Goal: Task Accomplishment & Management: Complete application form

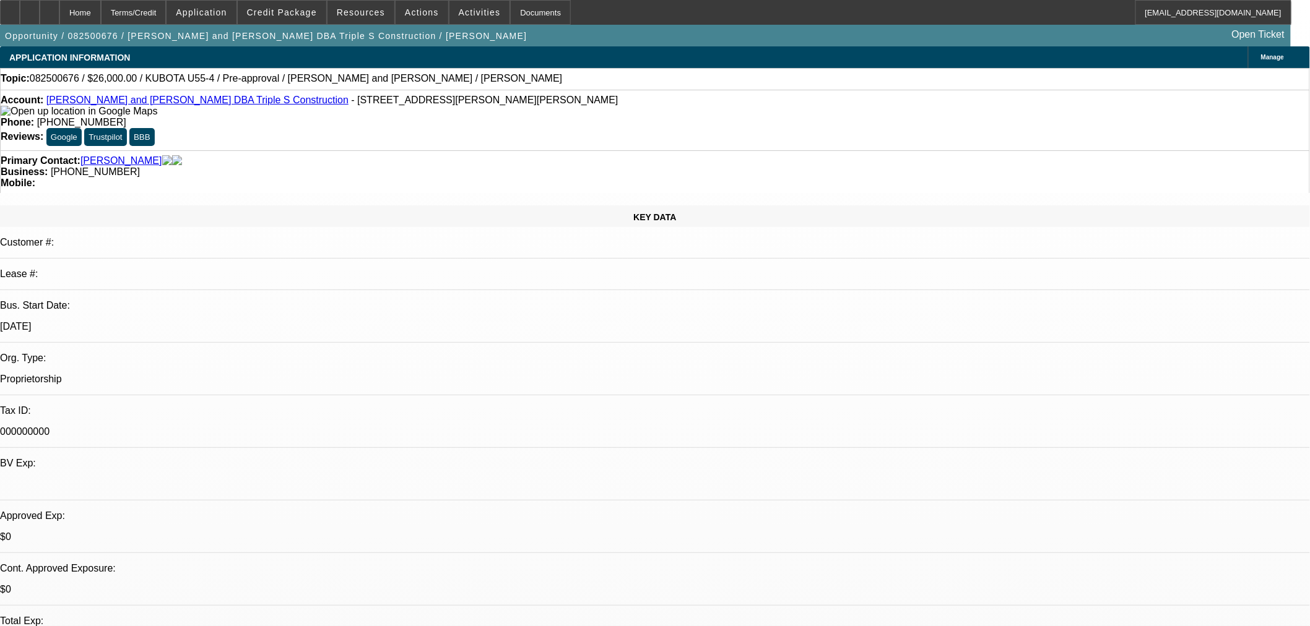
select select "0"
select select "2"
select select "0"
select select "6"
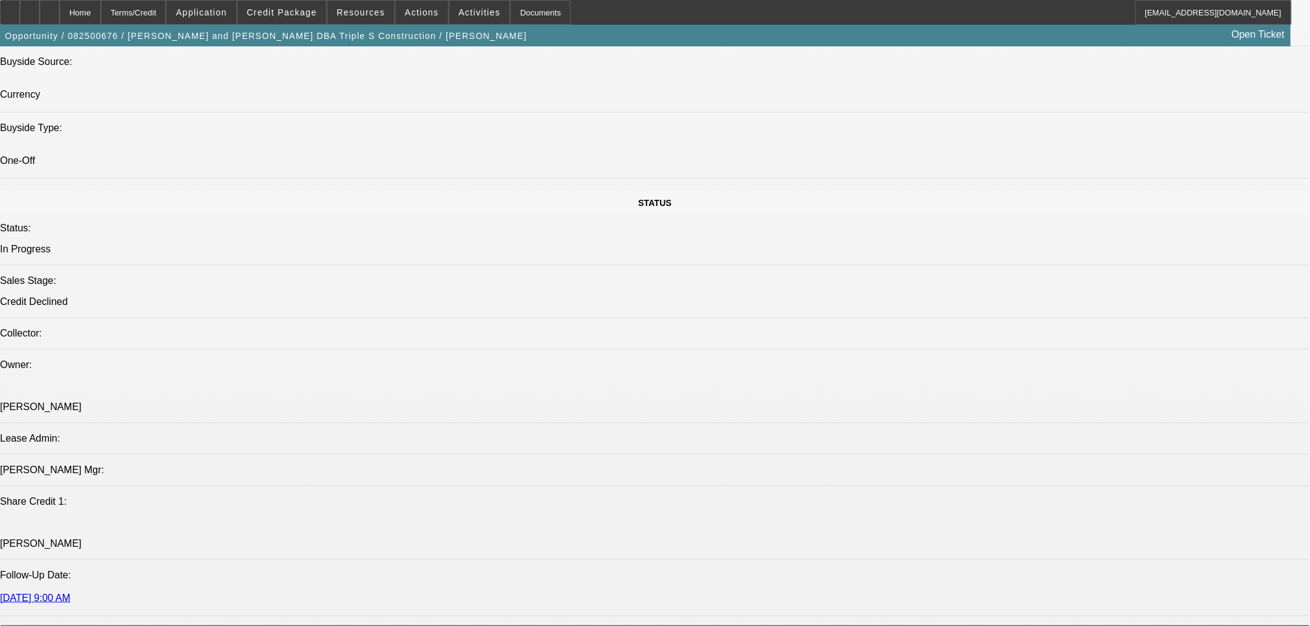
scroll to position [1260, 0]
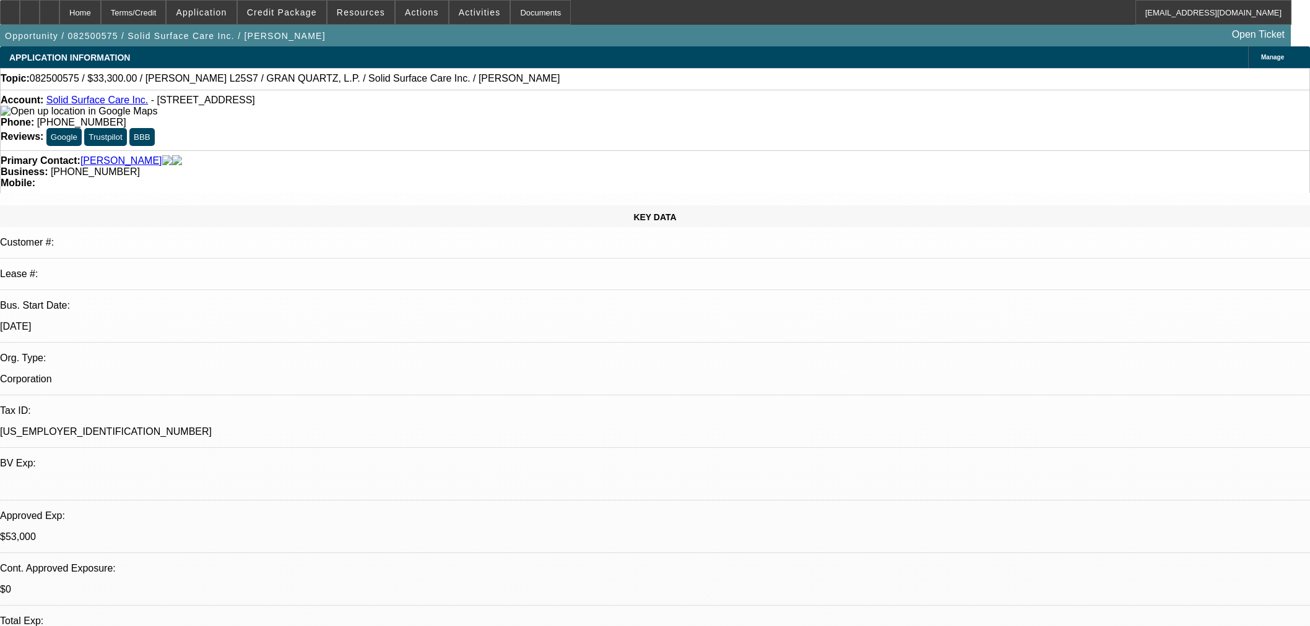
select select "0"
select select "2"
select select "0"
select select "6"
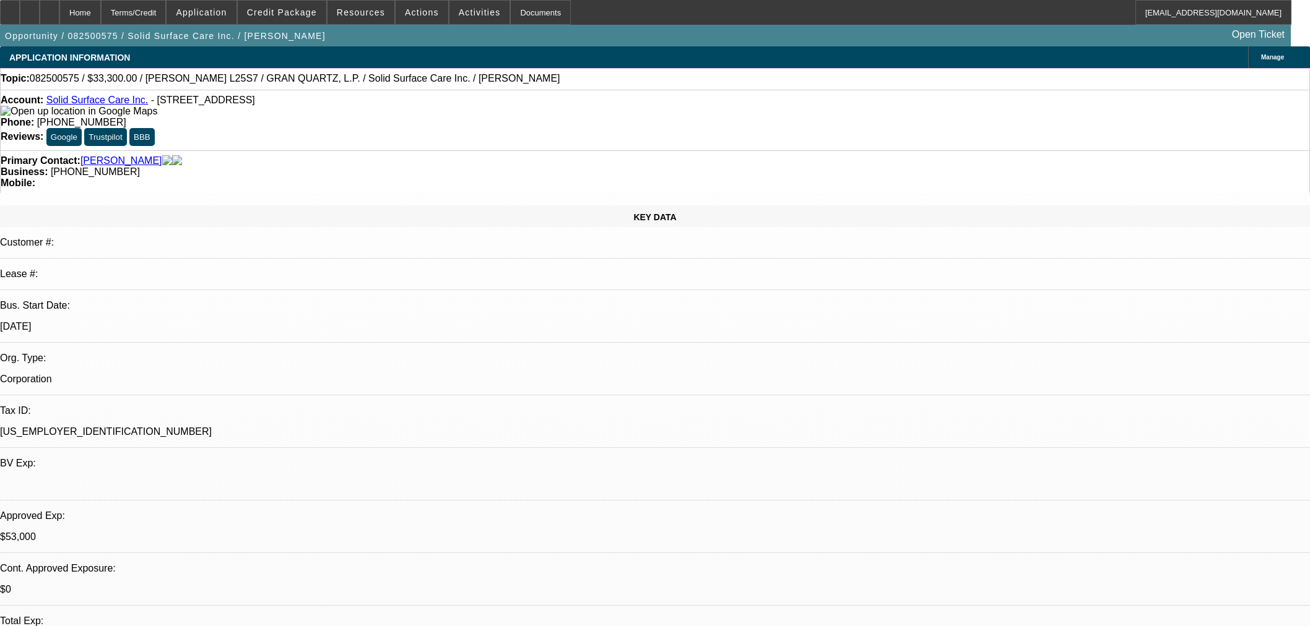
select select "0"
select select "2"
select select "0"
select select "6"
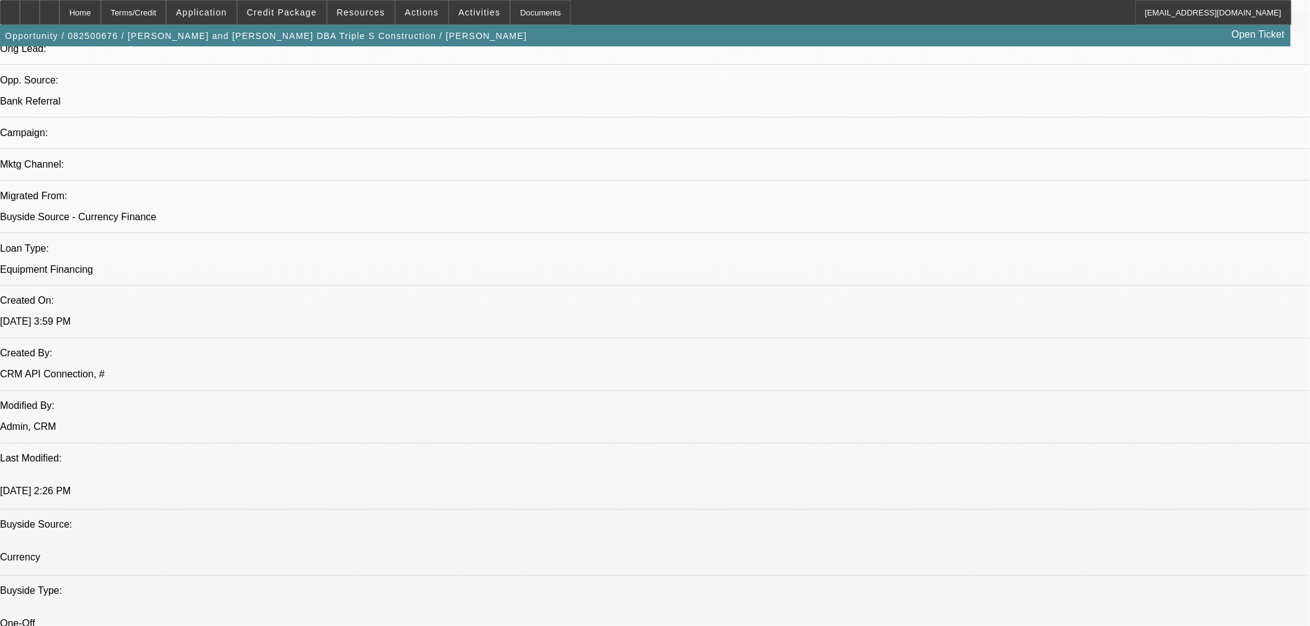
select select "0"
select select "2"
select select "0"
select select "6"
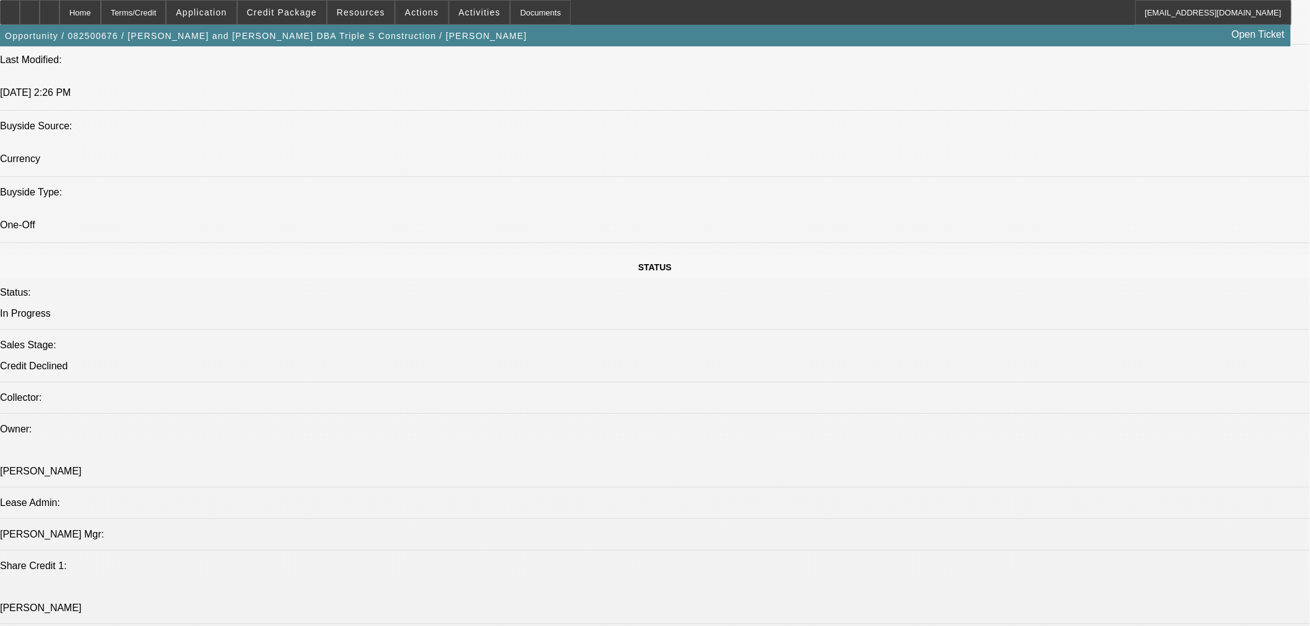
scroll to position [1189, 0]
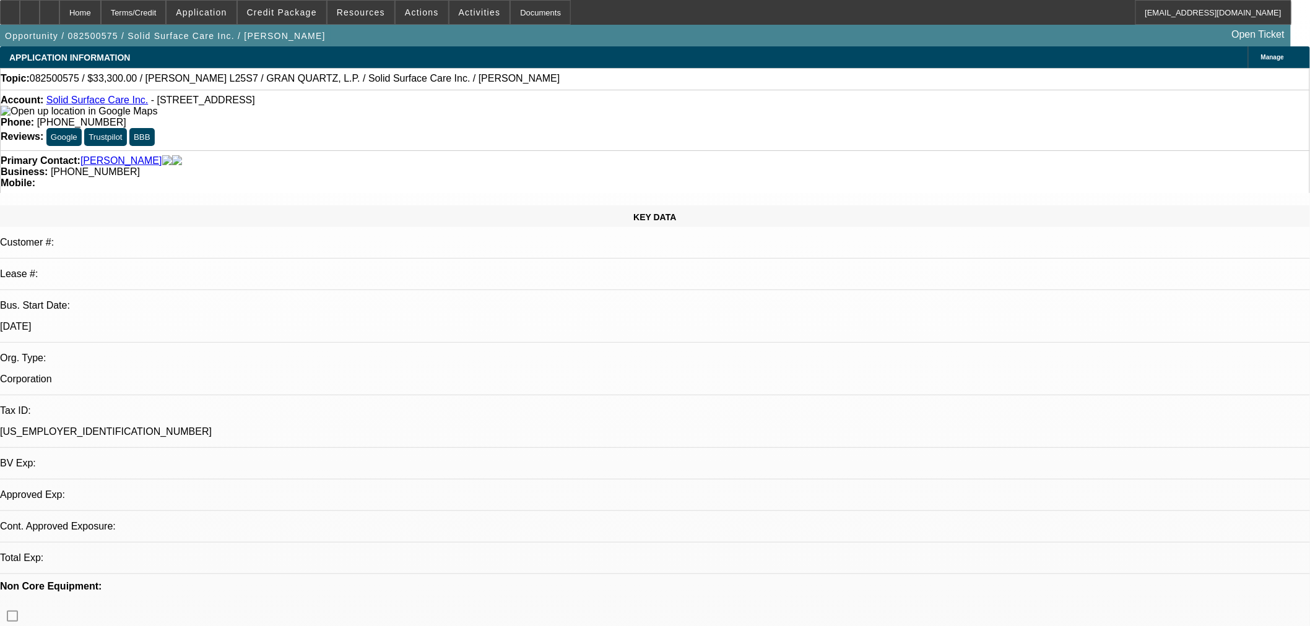
select select "0"
select select "2"
select select "0"
select select "6"
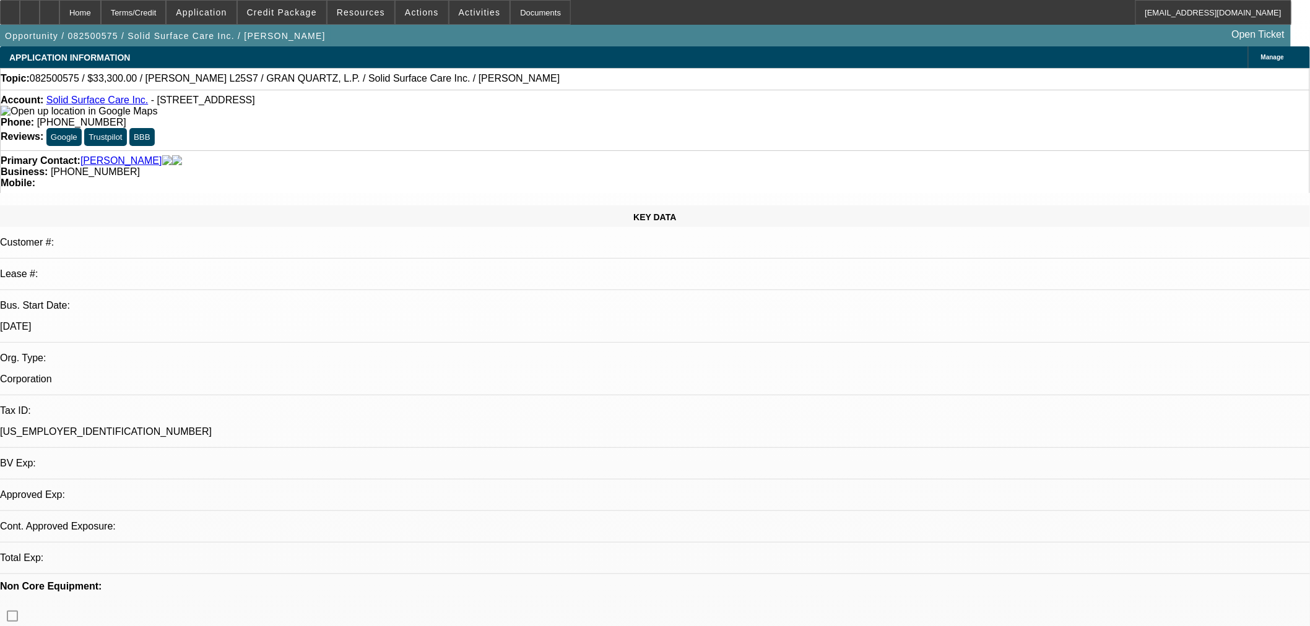
select select "0"
select select "2"
select select "0"
select select "6"
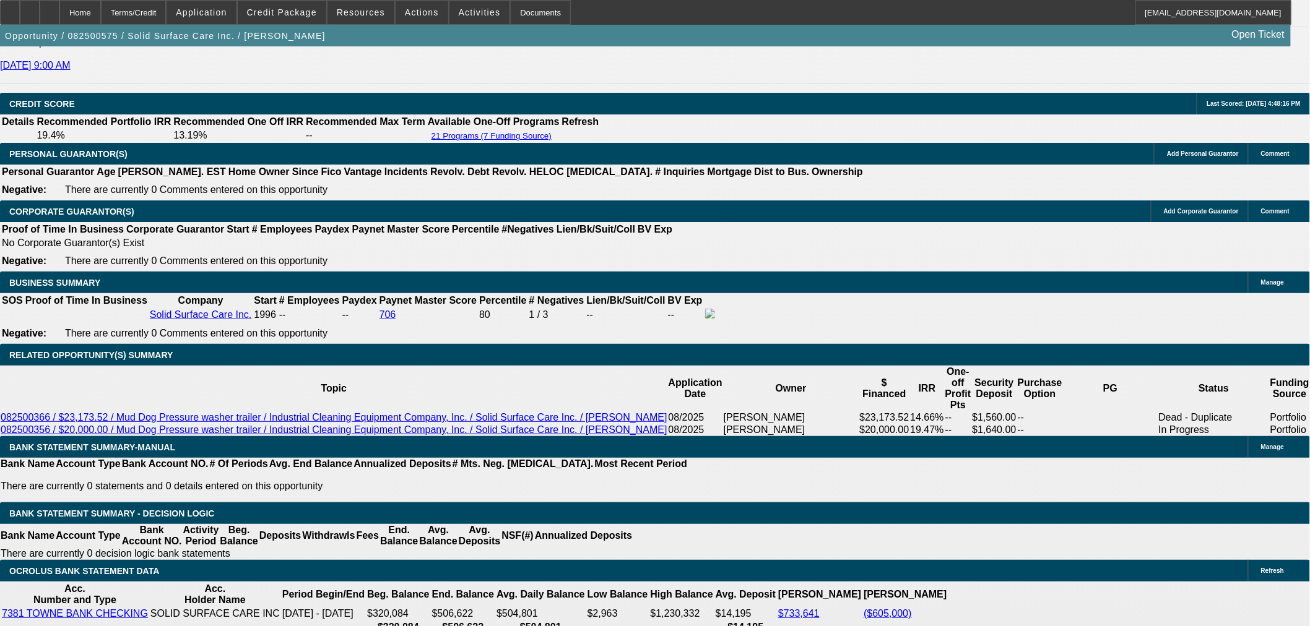
scroll to position [1719, 0]
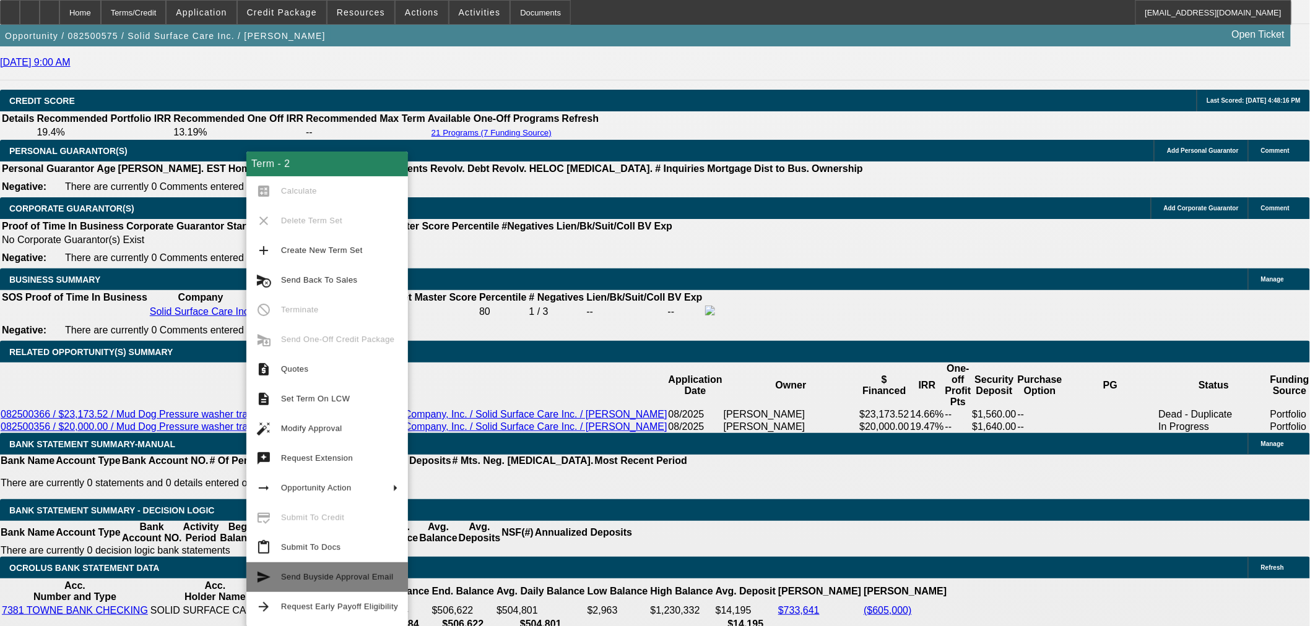
click at [347, 578] on span "Send Buyside Approval Email" at bounding box center [337, 577] width 113 height 9
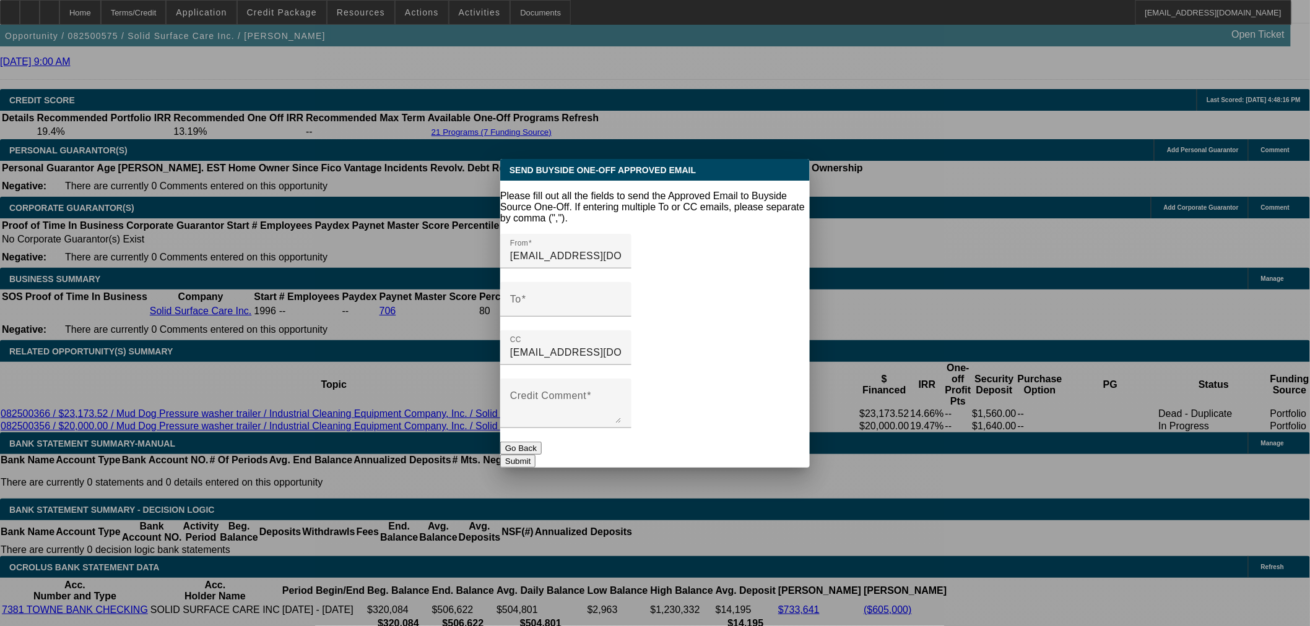
scroll to position [0, 0]
click at [594, 298] on div "To" at bounding box center [565, 299] width 111 height 35
paste input "aleaver@navitascredit.com"
click at [621, 297] on input "aleaver@navitascredit.com," at bounding box center [565, 304] width 111 height 15
paste input "tfurfari@navitascredit.com"
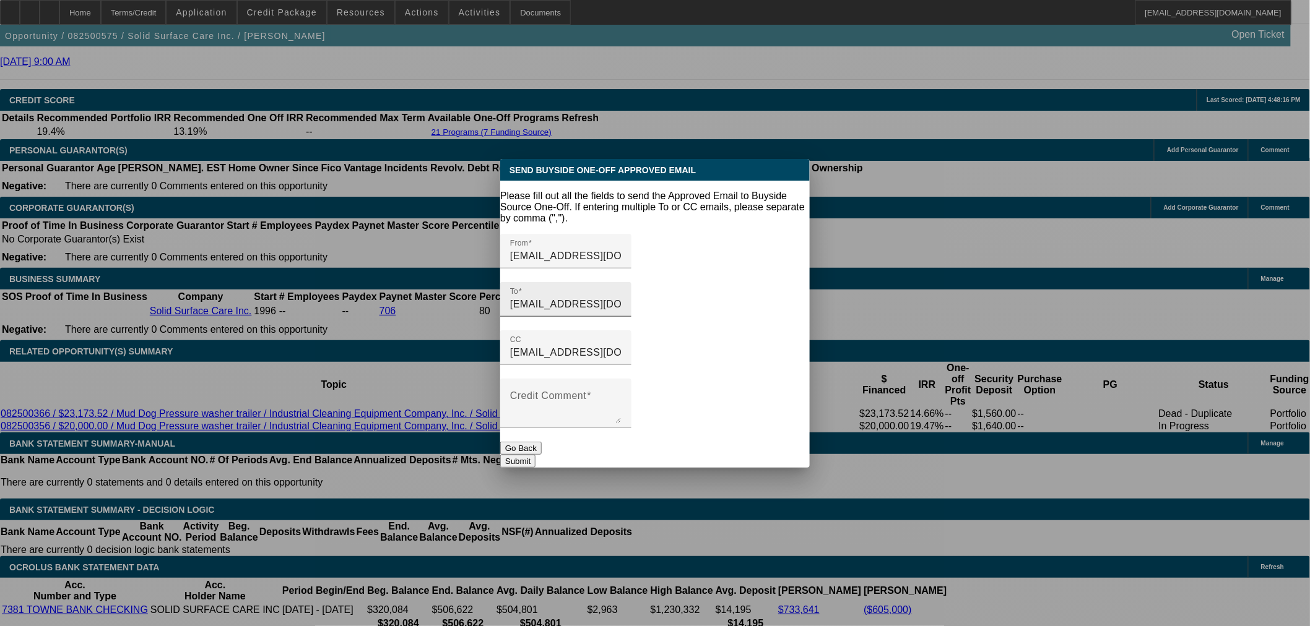
click at [621, 297] on input "aleaver@navitascredit.com,tfurfari@navitascredit.com" at bounding box center [565, 304] width 111 height 15
paste input "mtankel@navitascredit.com"
type input "aleaver@navitascredit.com,tfurfari@navitascredit.com,mtankel@navitascredit.com"
click at [621, 395] on textarea "Credit Comment" at bounding box center [565, 409] width 111 height 30
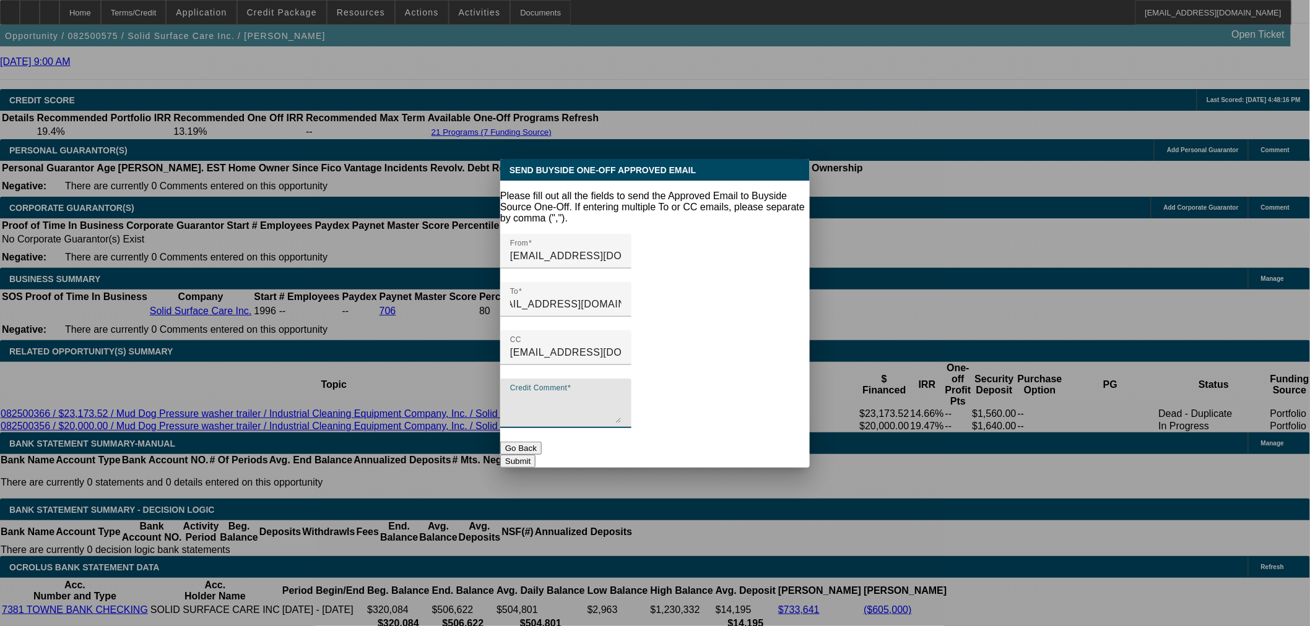
scroll to position [0, 0]
type textarea "Approved"
click at [535, 455] on button "Submit" at bounding box center [517, 461] width 35 height 13
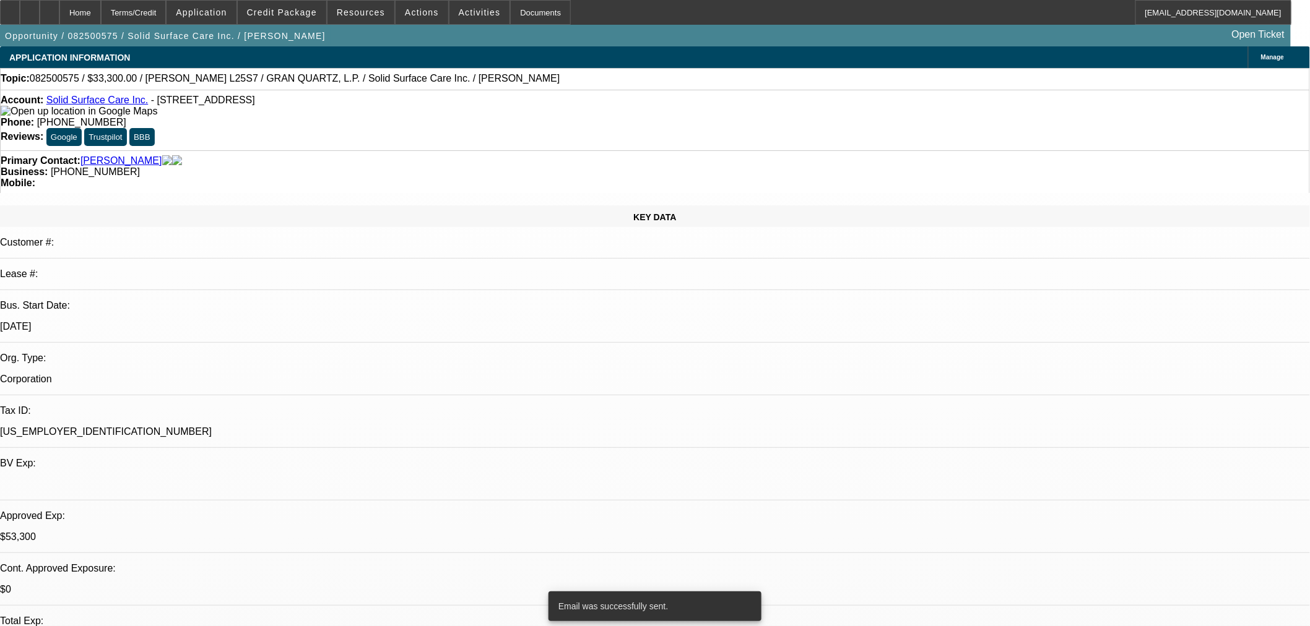
scroll to position [1719, 0]
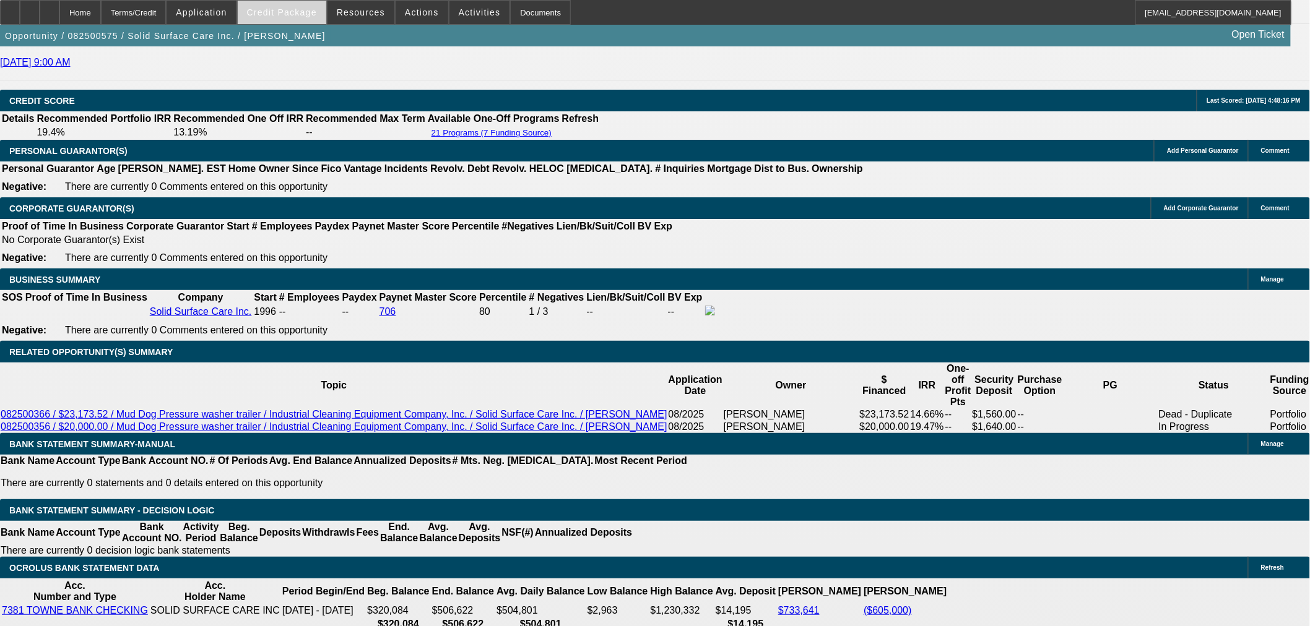
click at [303, 17] on span at bounding box center [282, 13] width 89 height 30
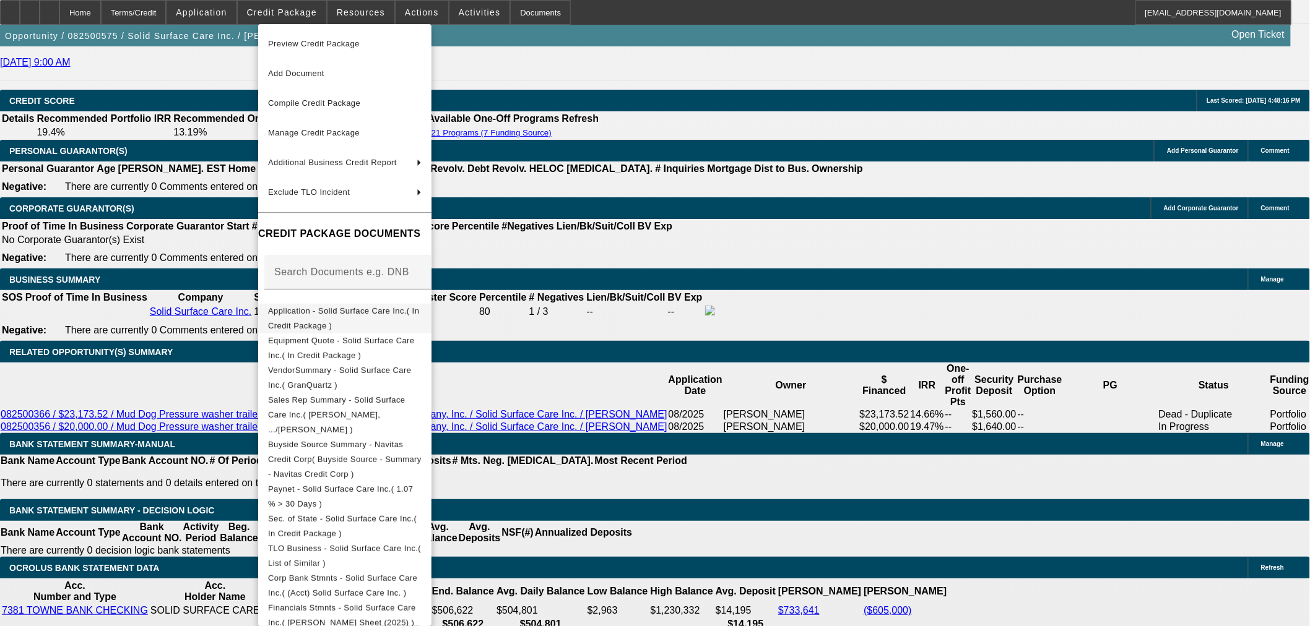
click at [372, 314] on span "Application - Solid Surface Care Inc.( In Credit Package )" at bounding box center [343, 318] width 151 height 24
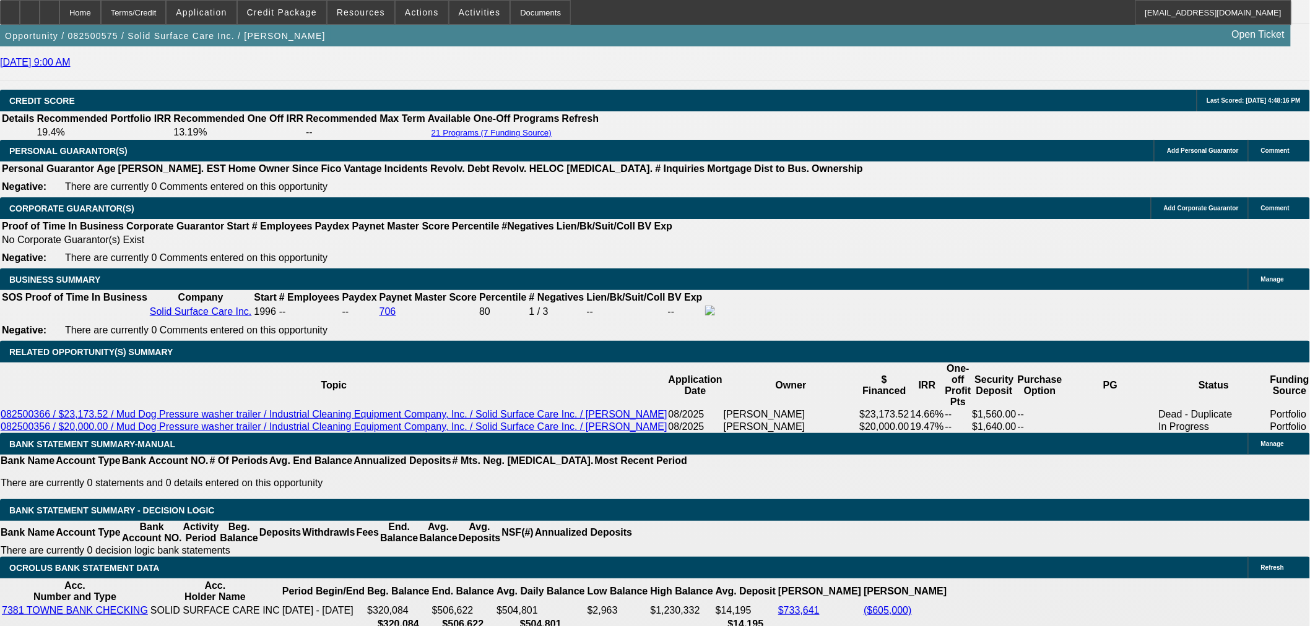
scroll to position [1490, 0]
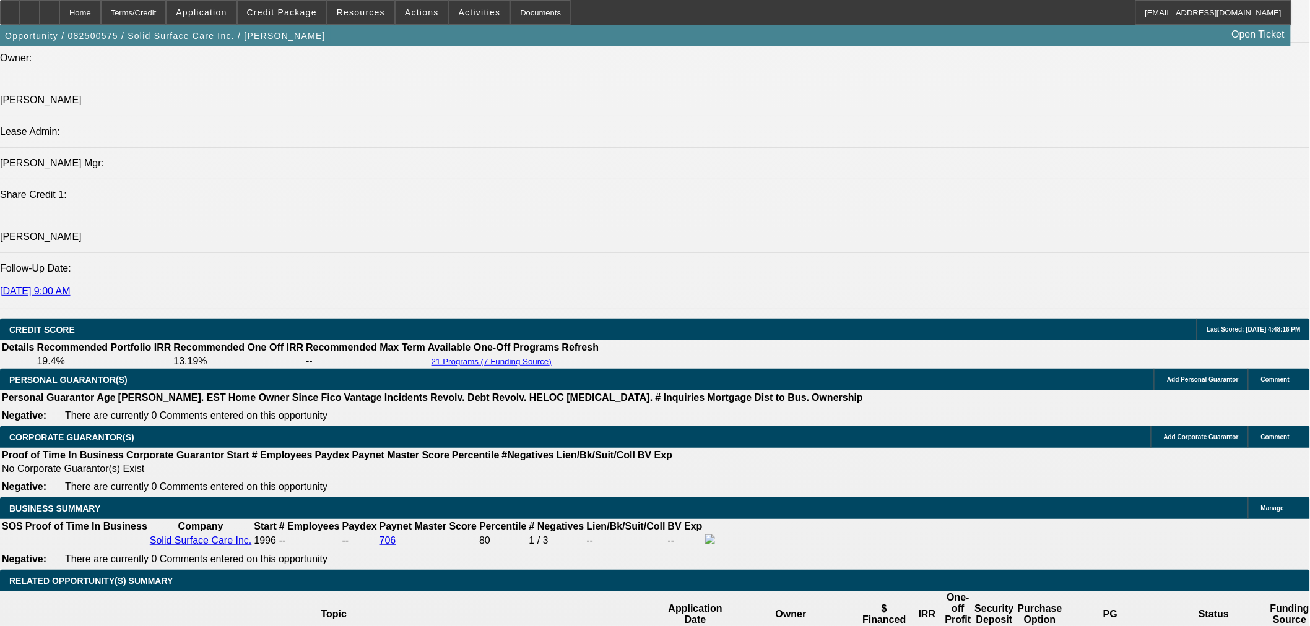
drag, startPoint x: 908, startPoint y: 78, endPoint x: 921, endPoint y: 83, distance: 13.9
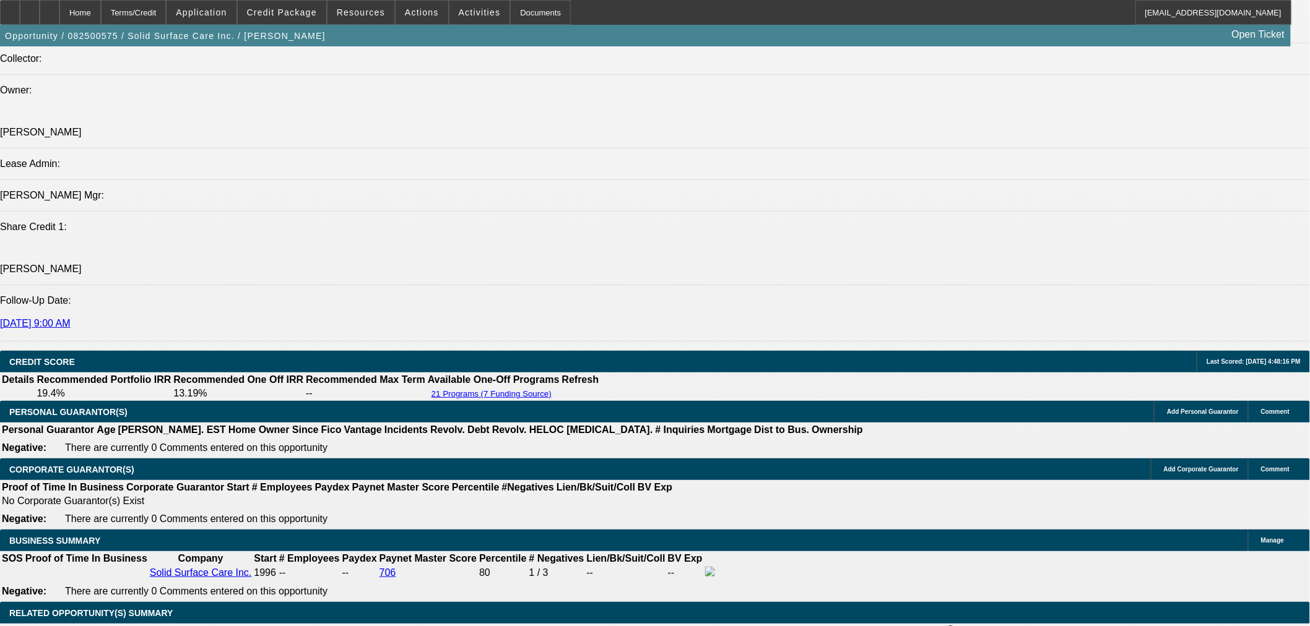
scroll to position [1375, 0]
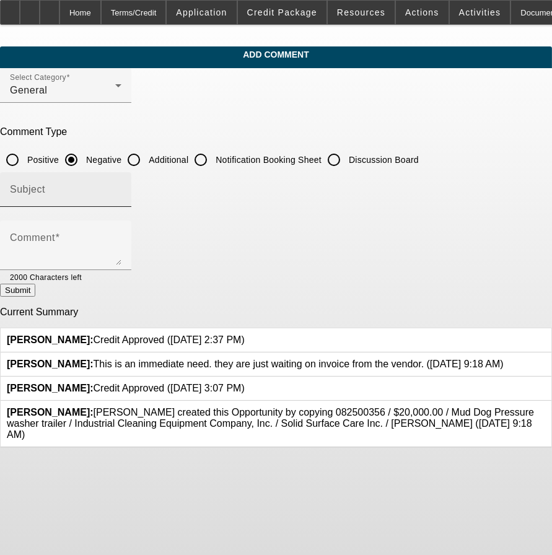
drag, startPoint x: 392, startPoint y: 155, endPoint x: 369, endPoint y: 176, distance: 30.7
click at [346, 155] on input "Discussion Board" at bounding box center [333, 159] width 25 height 25
radio input "true"
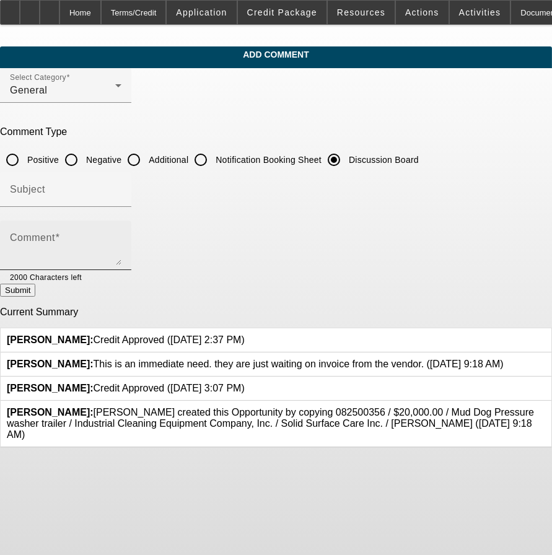
click at [121, 235] on textarea "Comment" at bounding box center [65, 250] width 111 height 30
paste textarea "vendor - [PERSON_NAME] <[EMAIL_ADDRESS][DOMAIN_NAME]>"
type textarea "vendor - [PERSON_NAME] <[EMAIL_ADDRESS][DOMAIN_NAME]>"
click at [35, 293] on button "Submit" at bounding box center [17, 290] width 35 height 13
radio input "true"
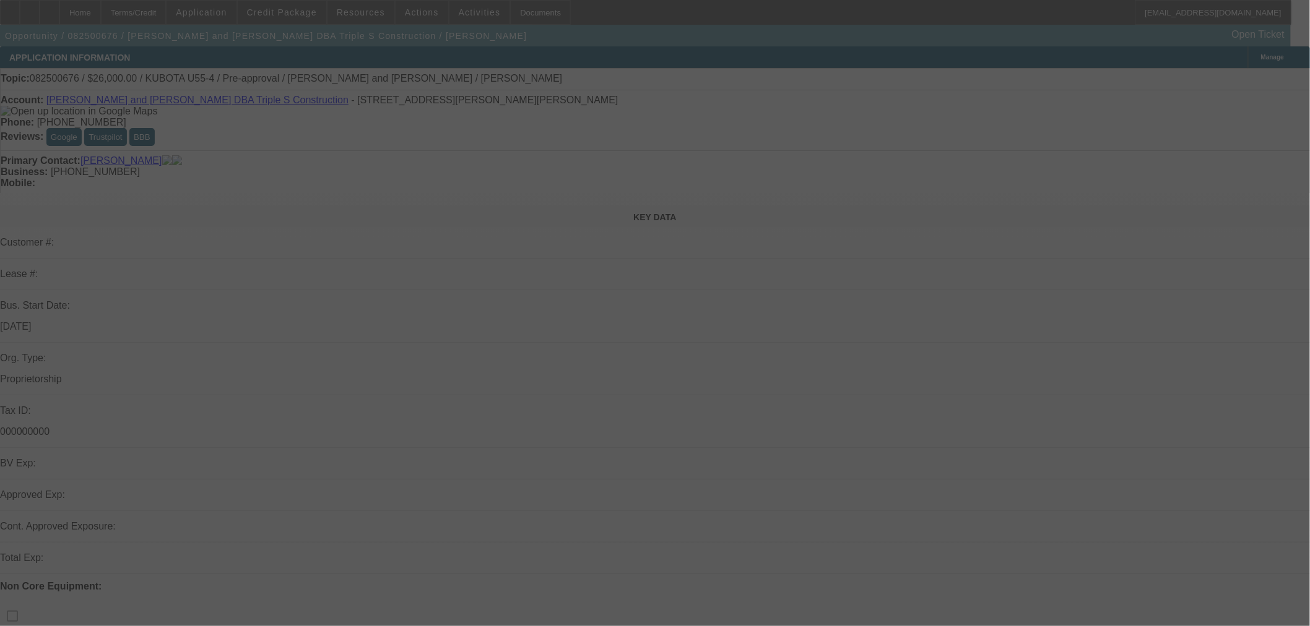
select select "0"
select select "2"
select select "0"
select select "6"
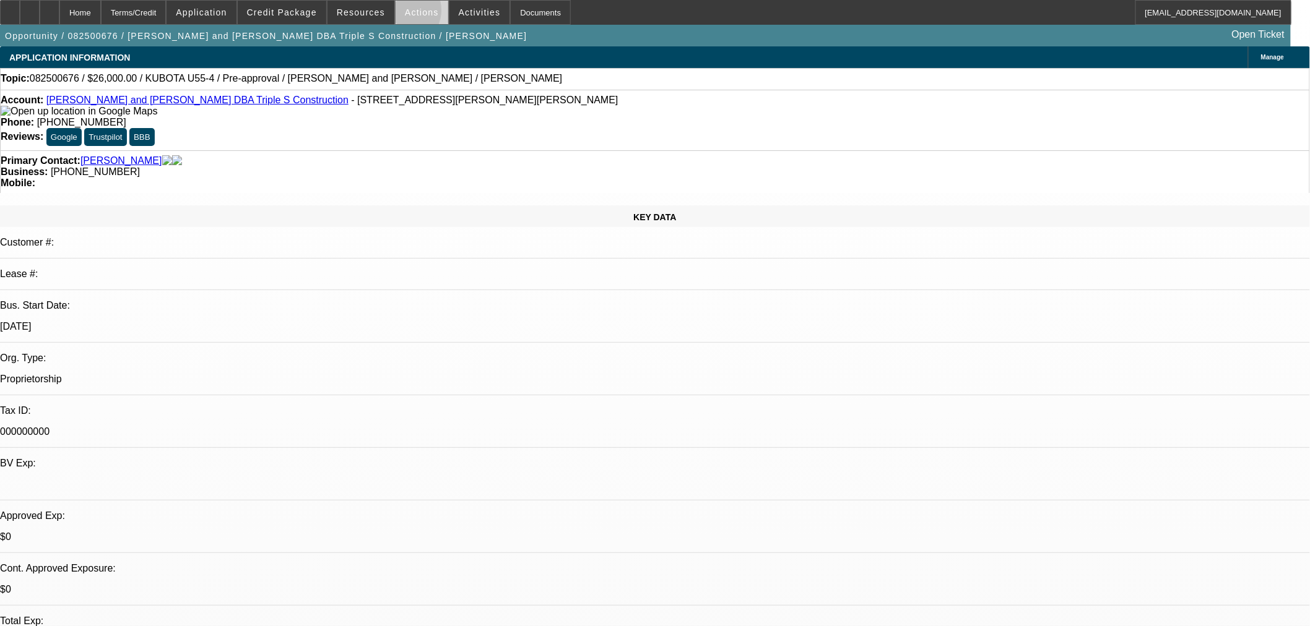
click at [398, 13] on span at bounding box center [422, 13] width 53 height 30
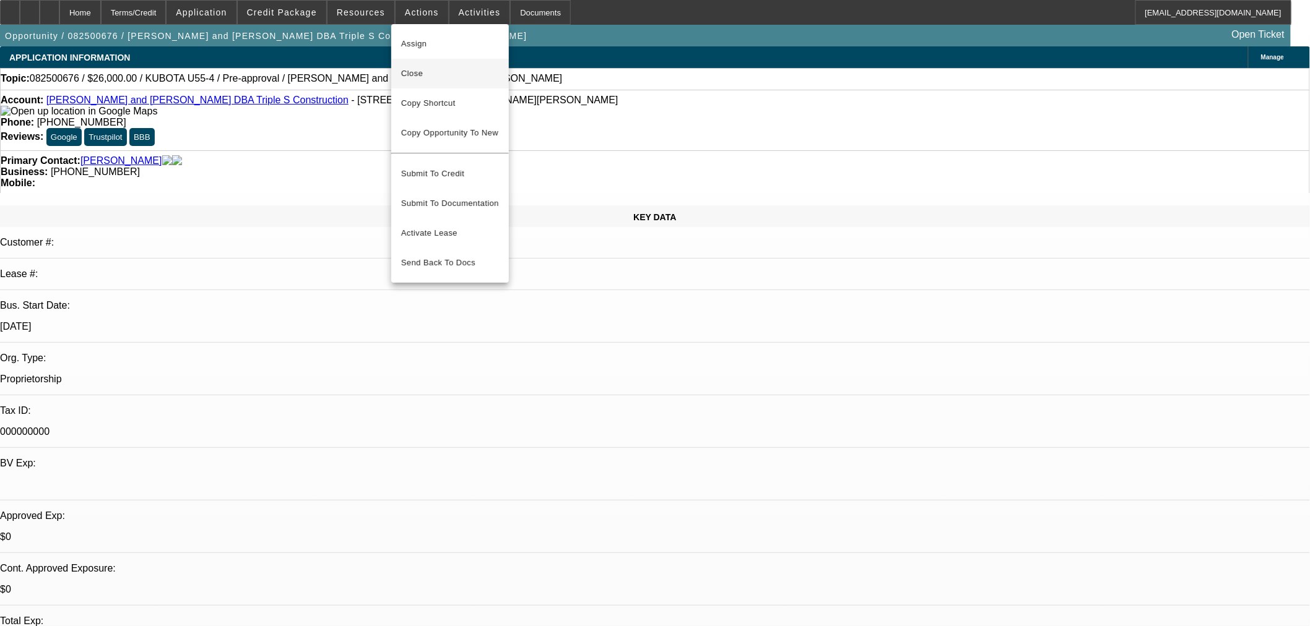
click at [417, 79] on span "Close" at bounding box center [450, 73] width 98 height 15
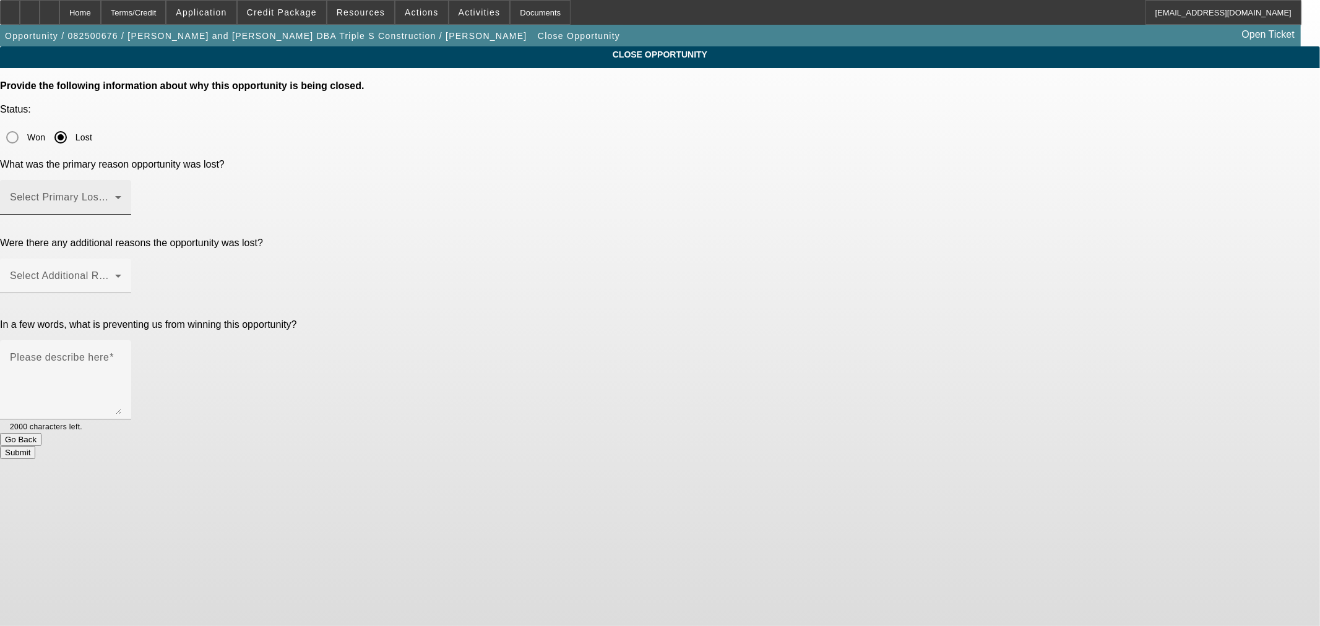
click at [115, 195] on span at bounding box center [62, 202] width 105 height 15
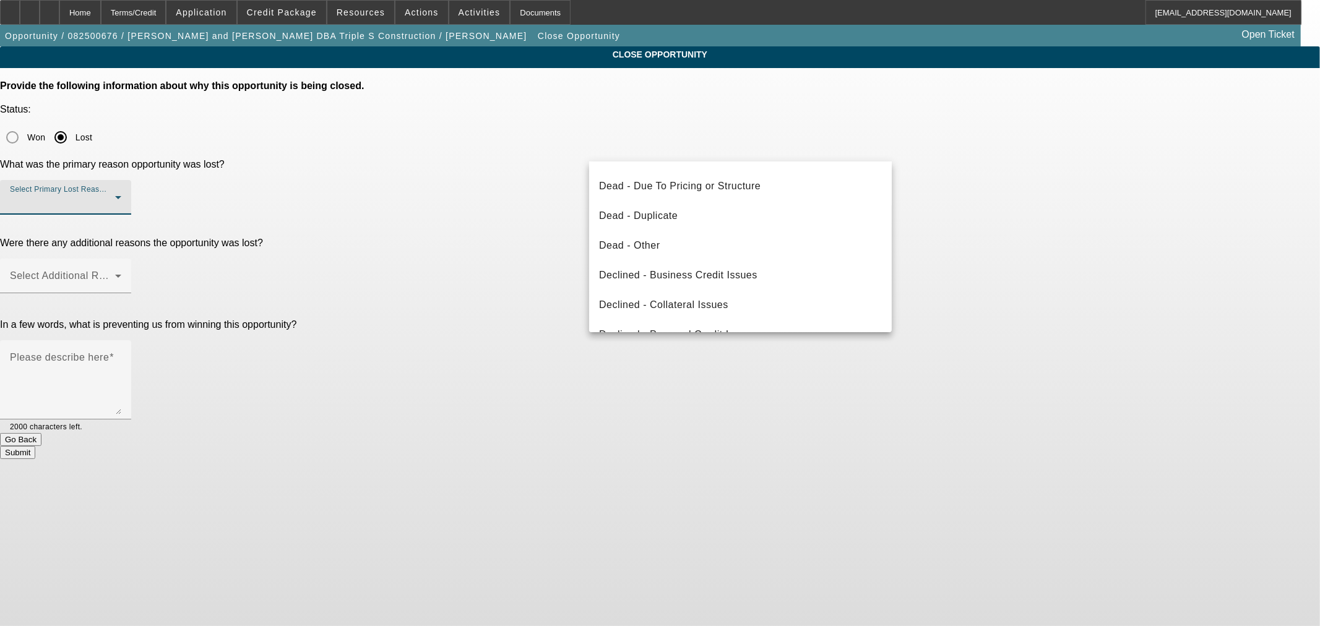
scroll to position [165, 0]
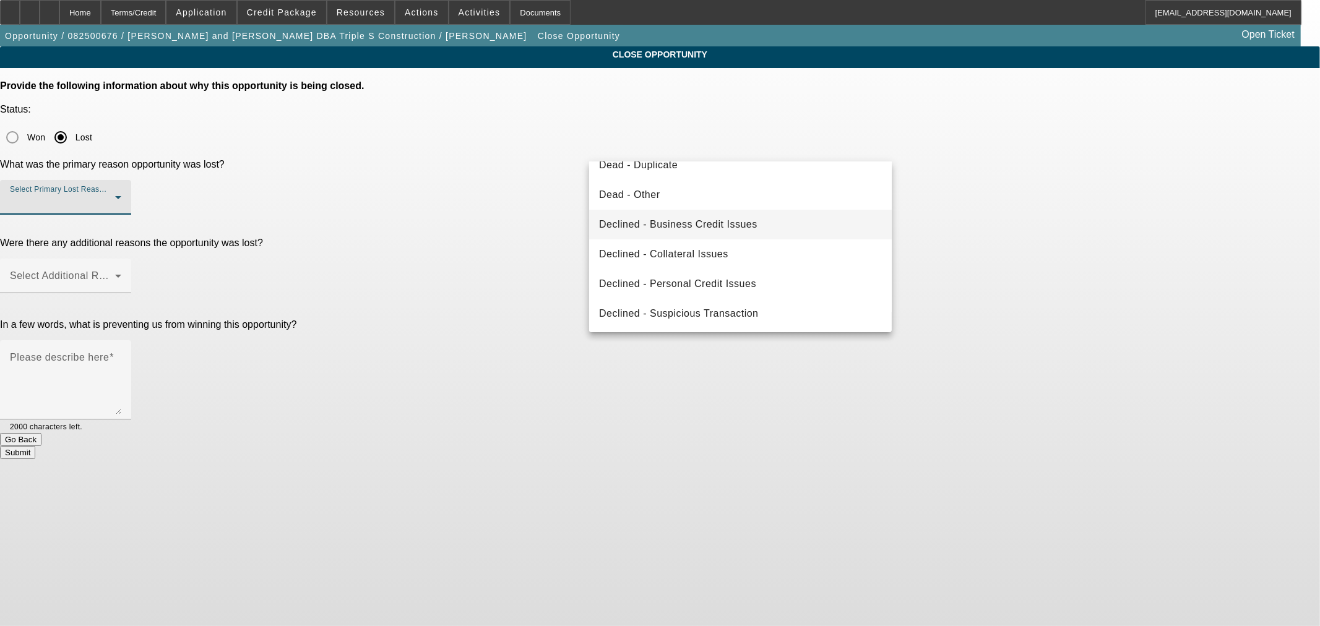
click at [660, 226] on span "Declined - Business Credit Issues" at bounding box center [678, 224] width 158 height 15
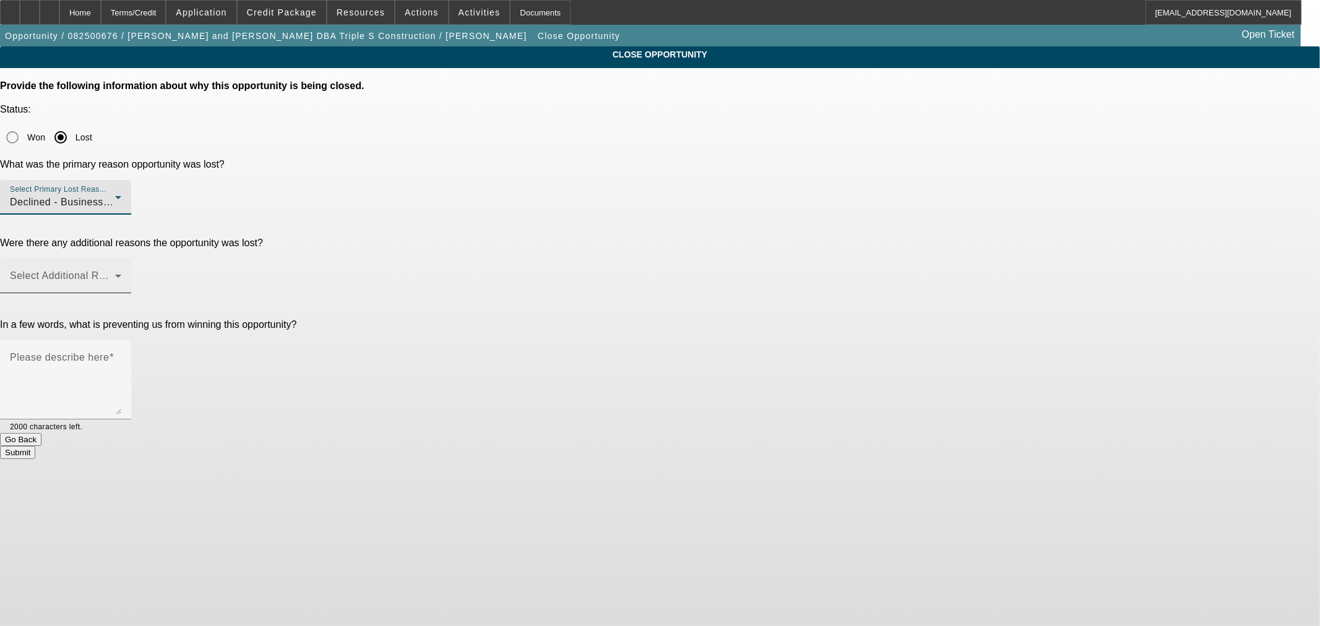
click at [121, 259] on div "Select Additional Reasons" at bounding box center [65, 276] width 111 height 35
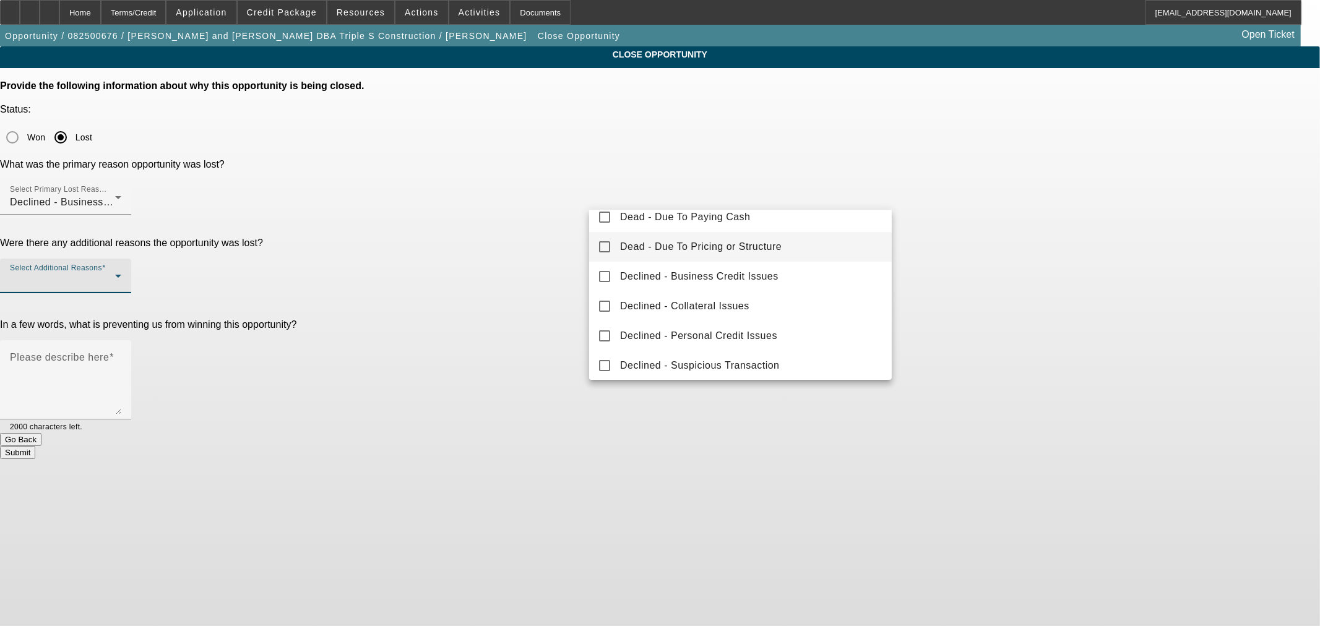
scroll to position [136, 0]
click at [706, 329] on span "Declined - Personal Credit Issues" at bounding box center [698, 331] width 157 height 15
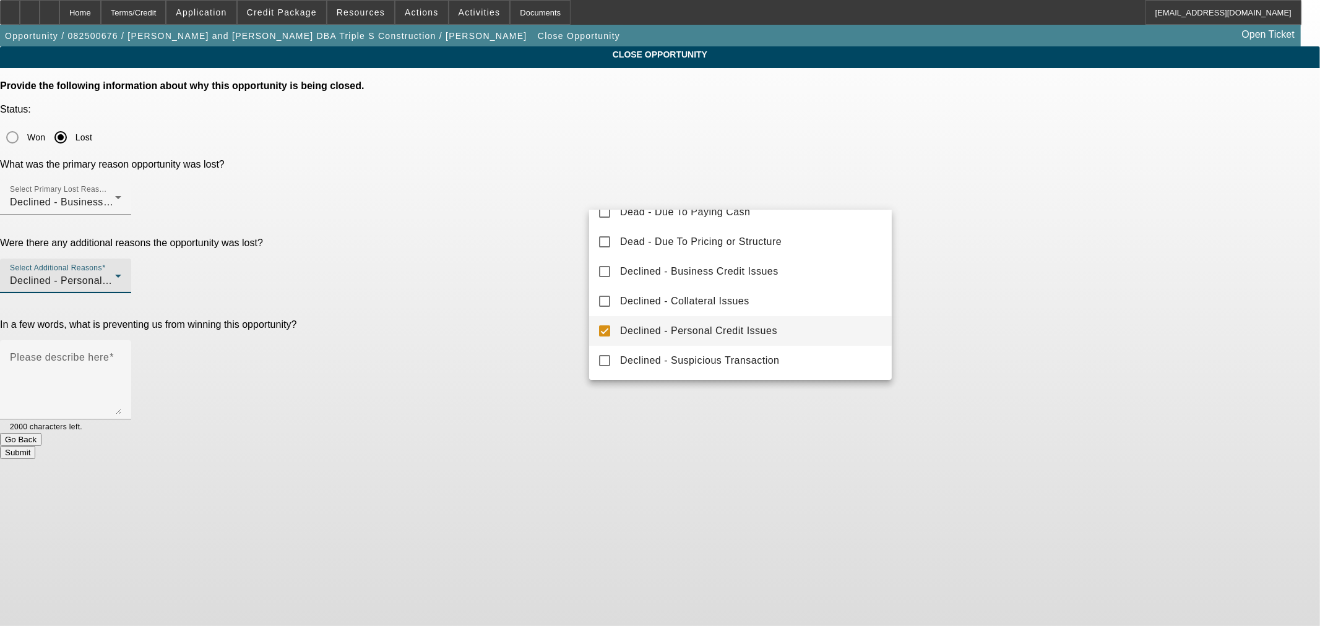
click at [536, 251] on div at bounding box center [660, 313] width 1320 height 626
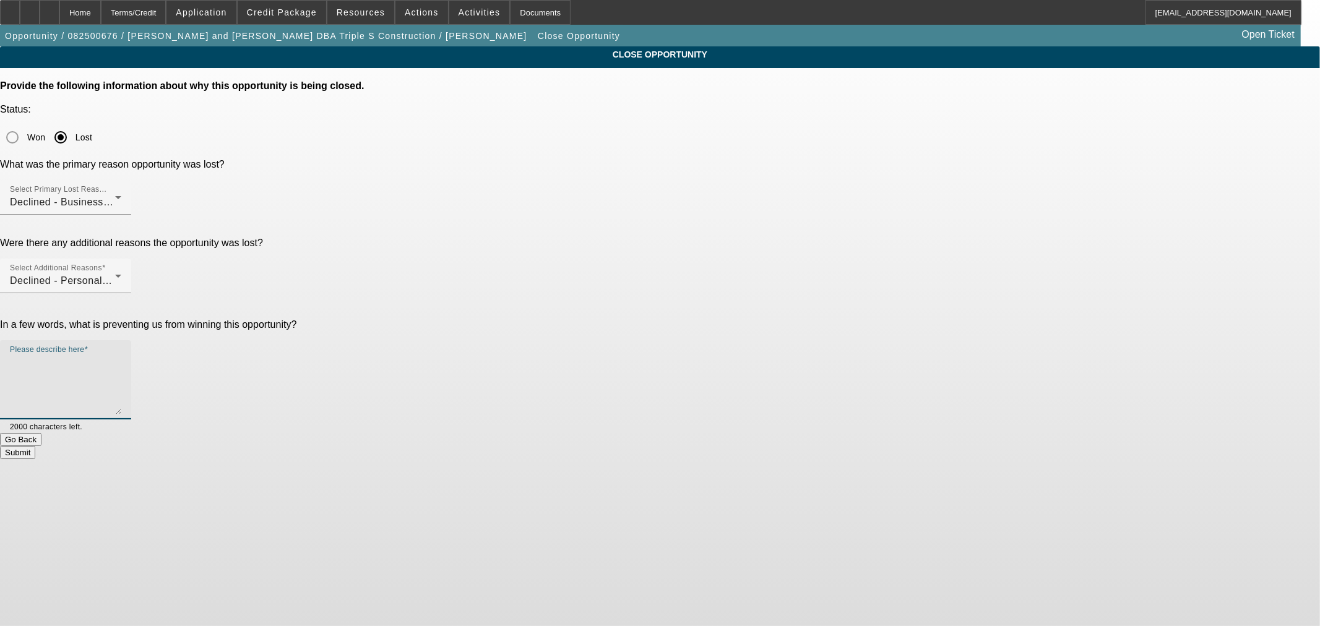
click at [121, 355] on textarea "Please describe here" at bounding box center [65, 384] width 111 height 59
paste textarea "• No mortgage present on one PG late pays on the other PG’s mortgage • Low Annu…"
type textarea "• No mortgage present on one PG late pays on the other PG’s mortgage • Low Annu…"
click at [35, 446] on button "Submit" at bounding box center [17, 452] width 35 height 13
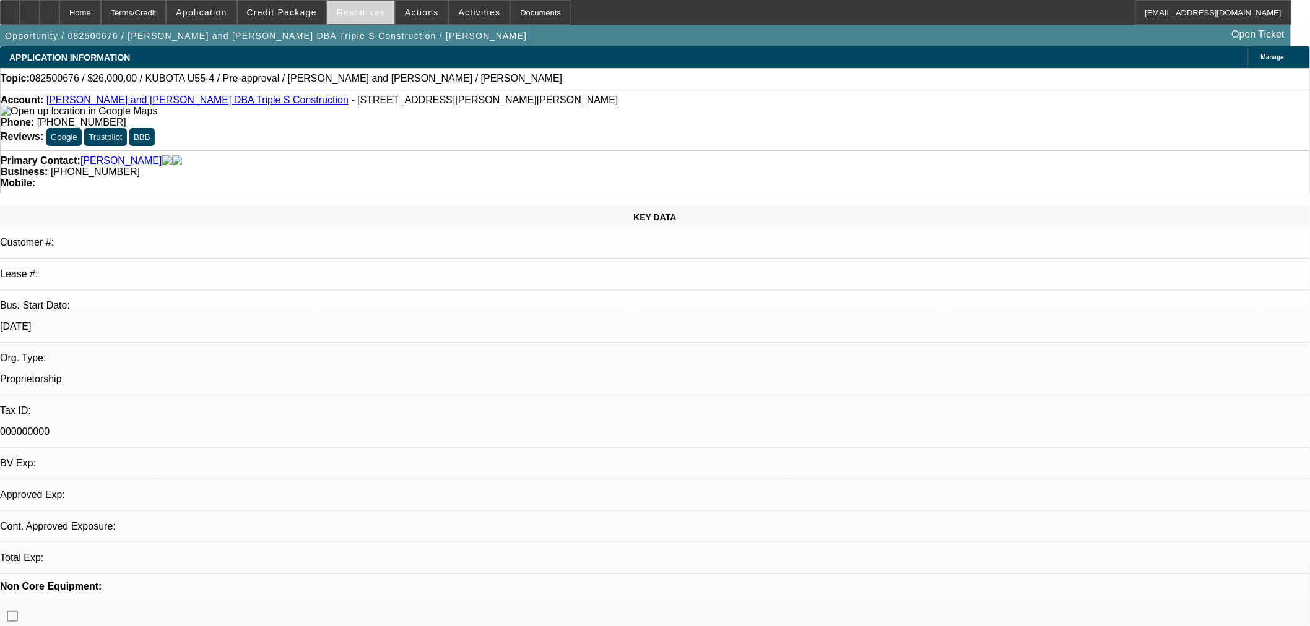
select select "0"
select select "2"
select select "0"
select select "6"
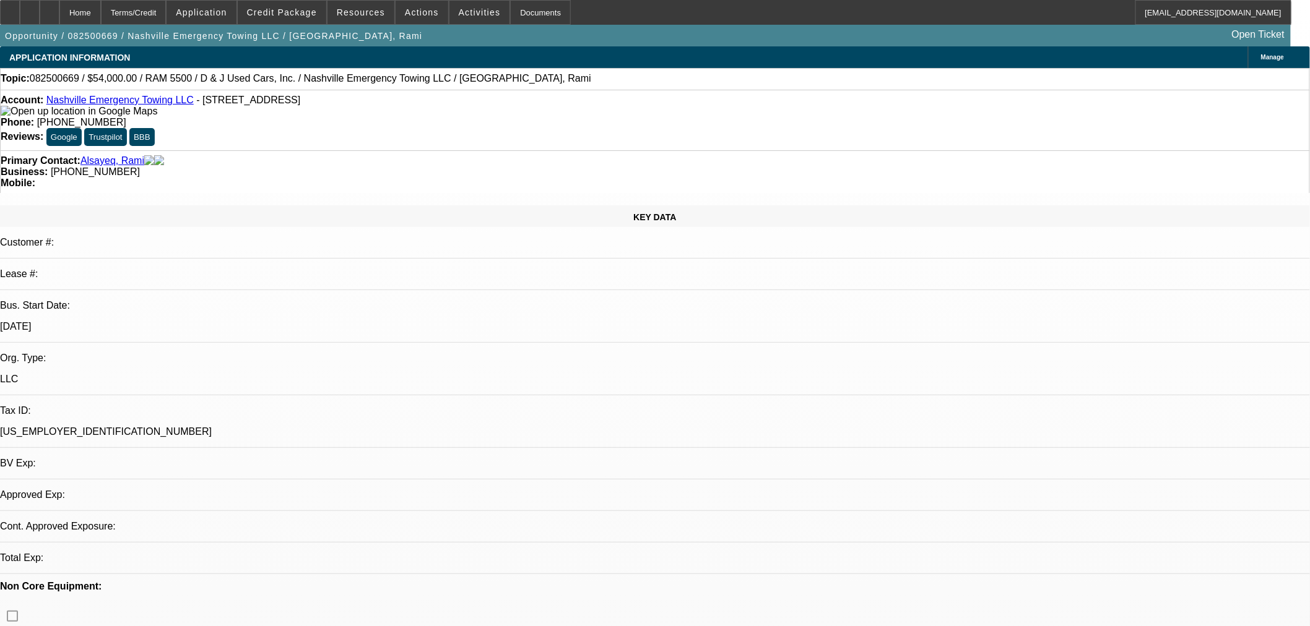
select select "0.1"
select select "2"
select select "0"
select select "6"
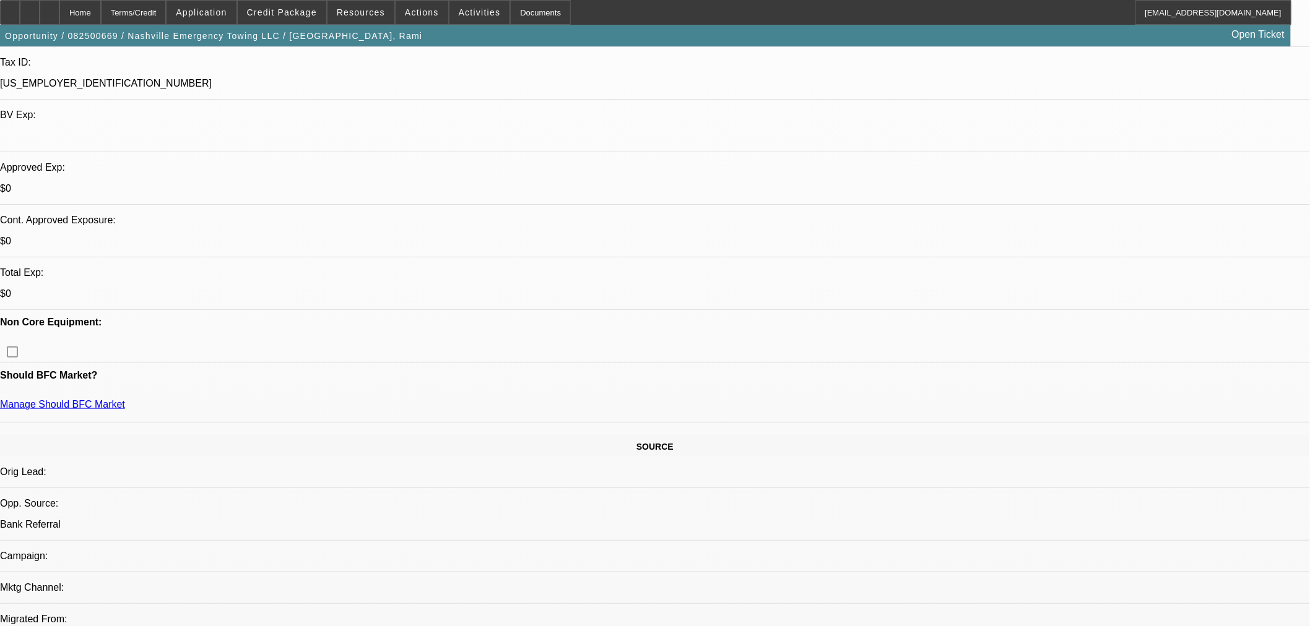
scroll to position [344, 0]
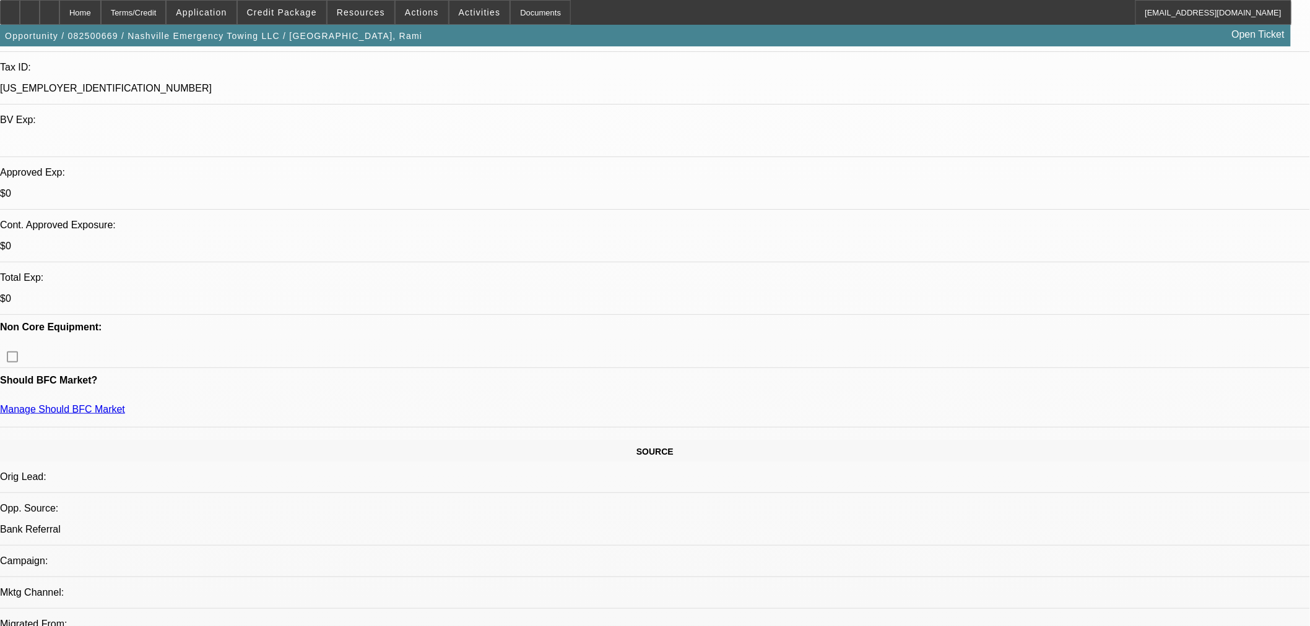
drag, startPoint x: 332, startPoint y: 299, endPoint x: 388, endPoint y: 311, distance: 57.7
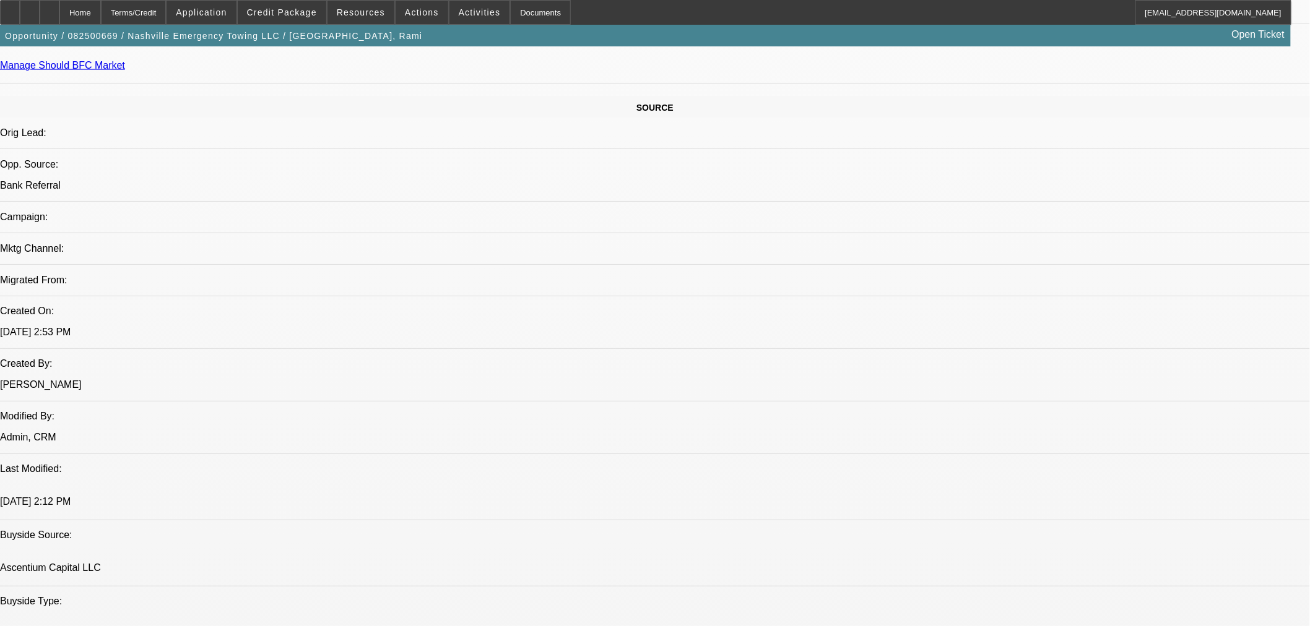
scroll to position [917, 0]
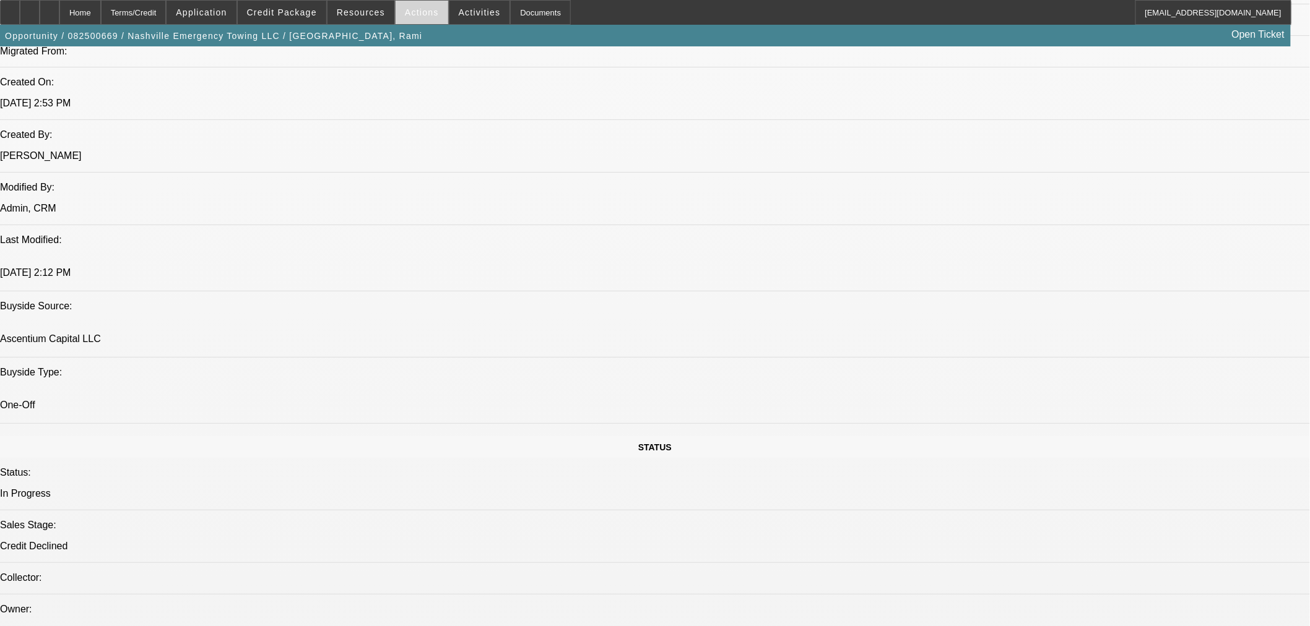
click at [424, 15] on span "Actions" at bounding box center [422, 12] width 34 height 10
click at [1006, 53] on div at bounding box center [655, 313] width 1310 height 626
drag, startPoint x: 1048, startPoint y: 203, endPoint x: 1049, endPoint y: 215, distance: 11.8
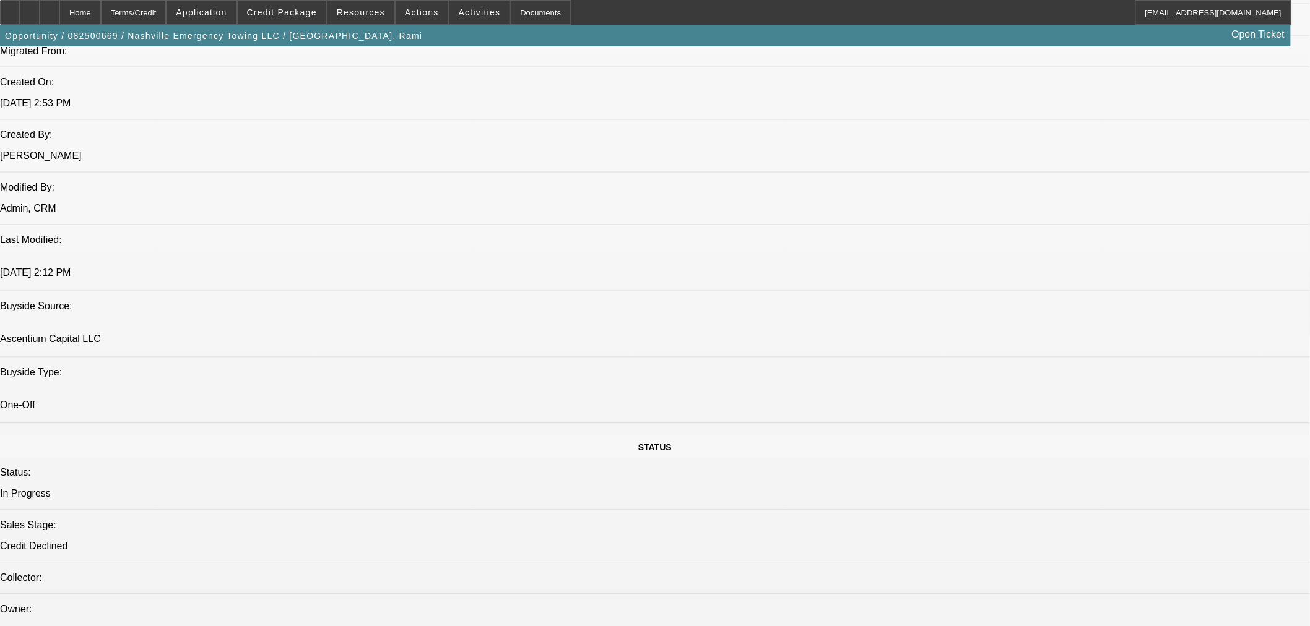
radio input "true"
type textarea "Sent [PERSON_NAME] a couple things she could do. Close this out and reopen shou…"
radio input "true"
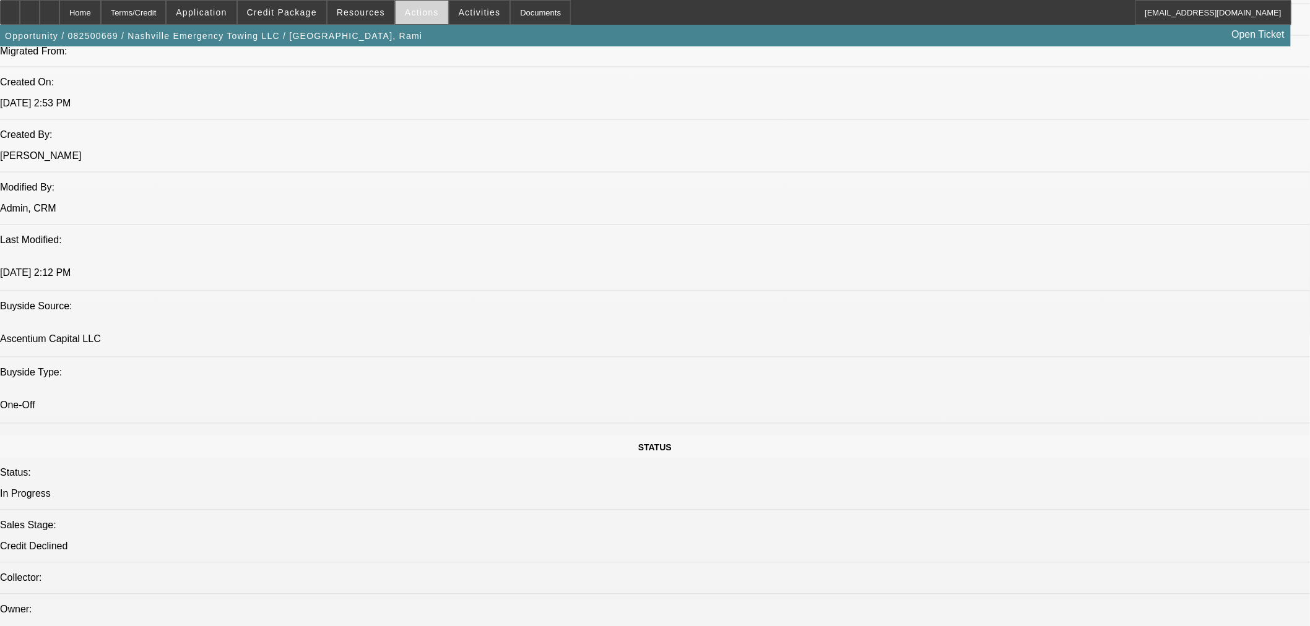
click at [411, 15] on span "Actions" at bounding box center [422, 12] width 34 height 10
click at [454, 16] on div at bounding box center [655, 313] width 1310 height 626
click at [459, 16] on span "Activities" at bounding box center [480, 12] width 42 height 10
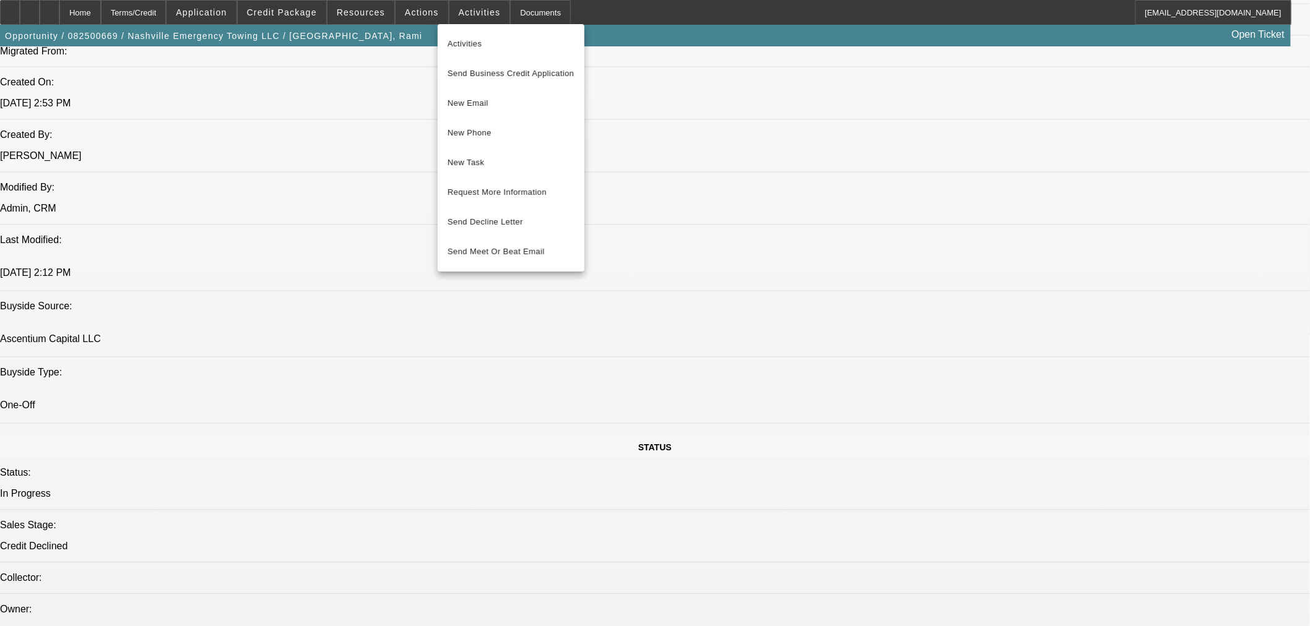
click at [404, 9] on div at bounding box center [655, 313] width 1310 height 626
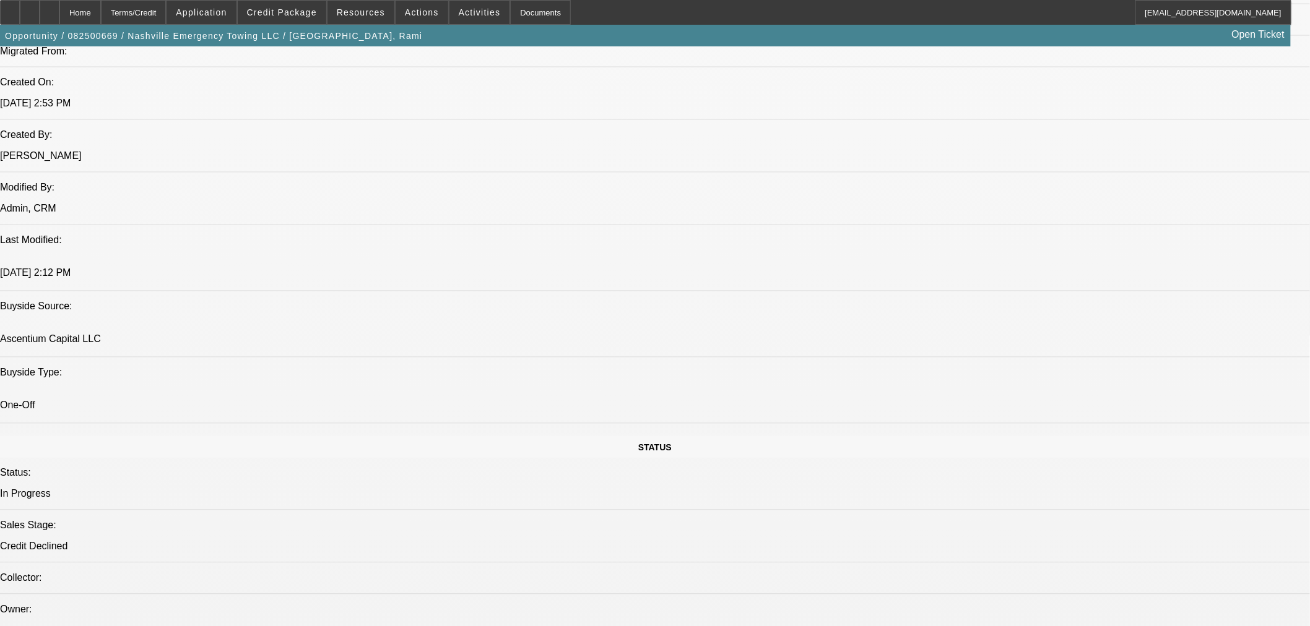
click at [405, 9] on span "Actions" at bounding box center [422, 12] width 34 height 10
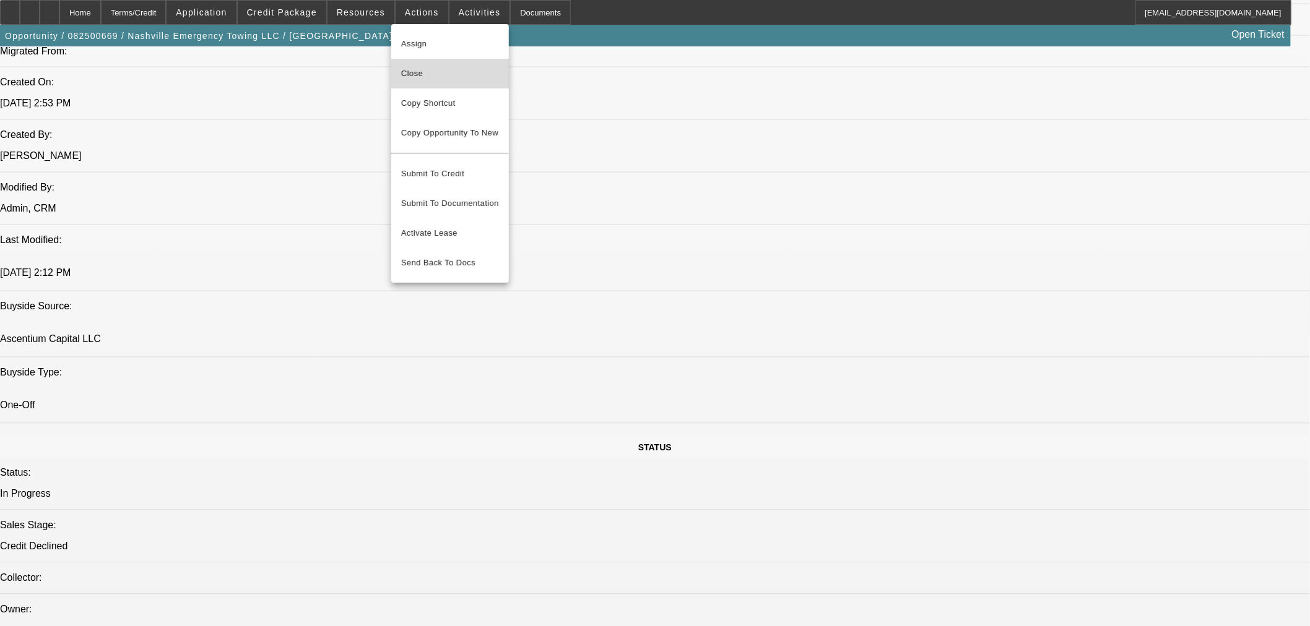
click at [425, 79] on span "Close" at bounding box center [450, 73] width 98 height 15
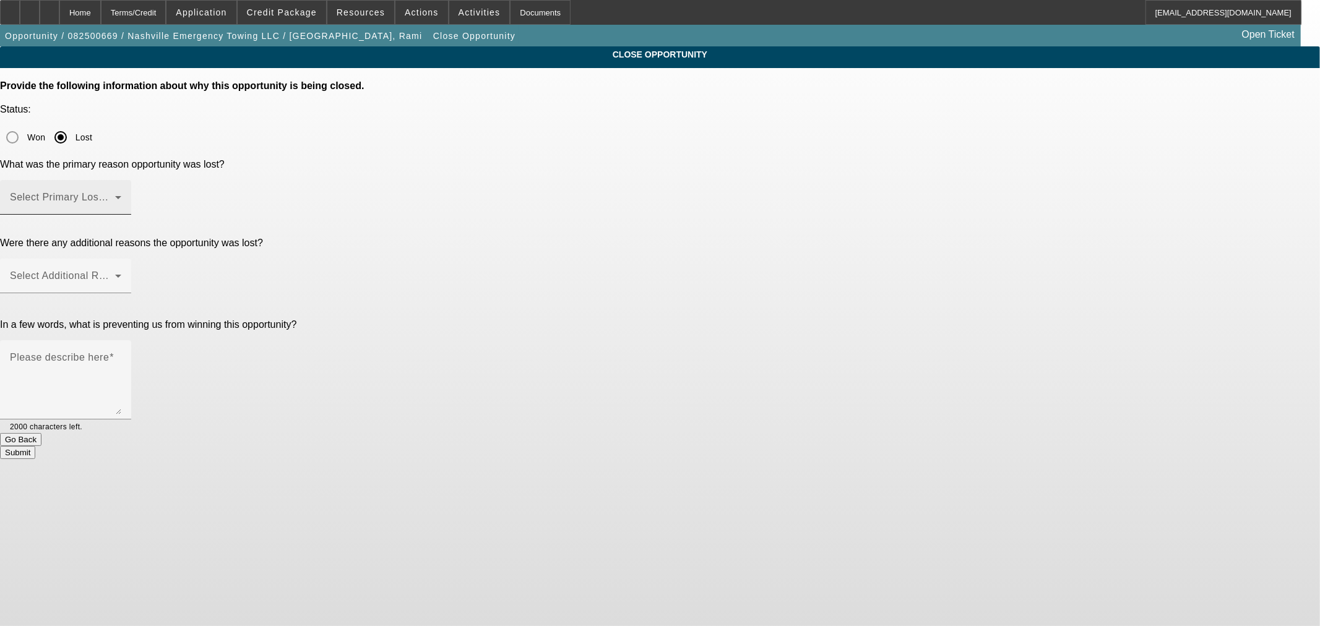
click at [141, 192] on mat-label "Select Primary Lost Reason" at bounding box center [75, 197] width 131 height 11
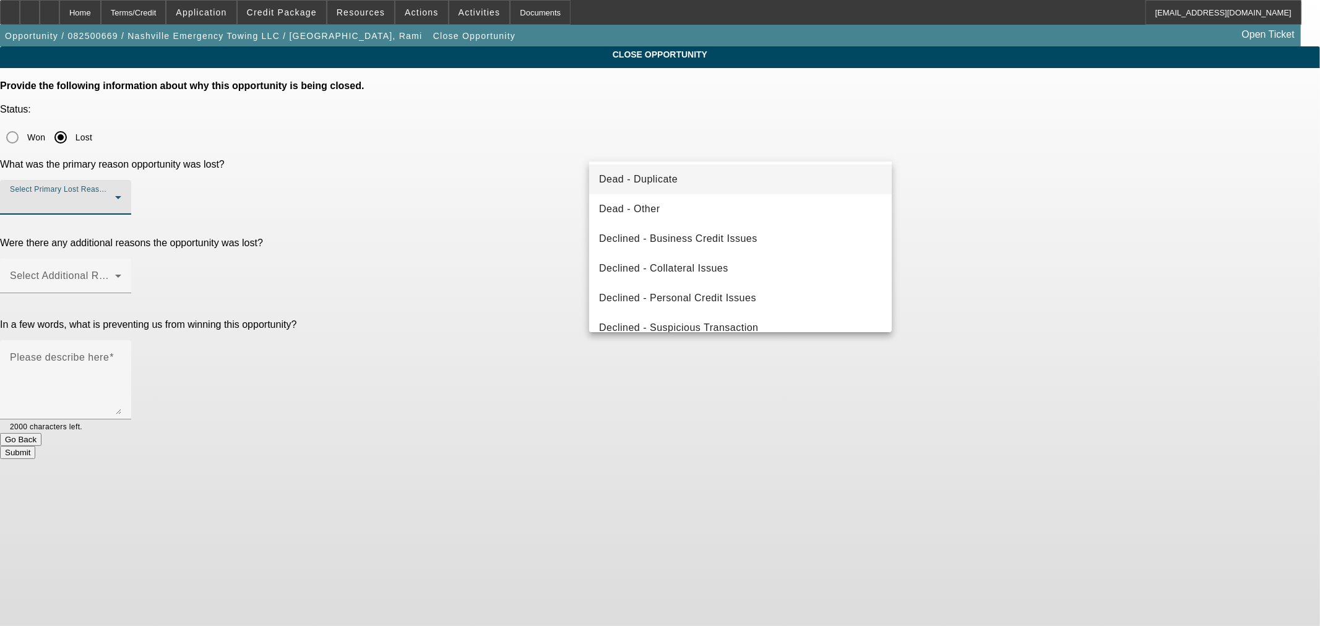
scroll to position [165, 0]
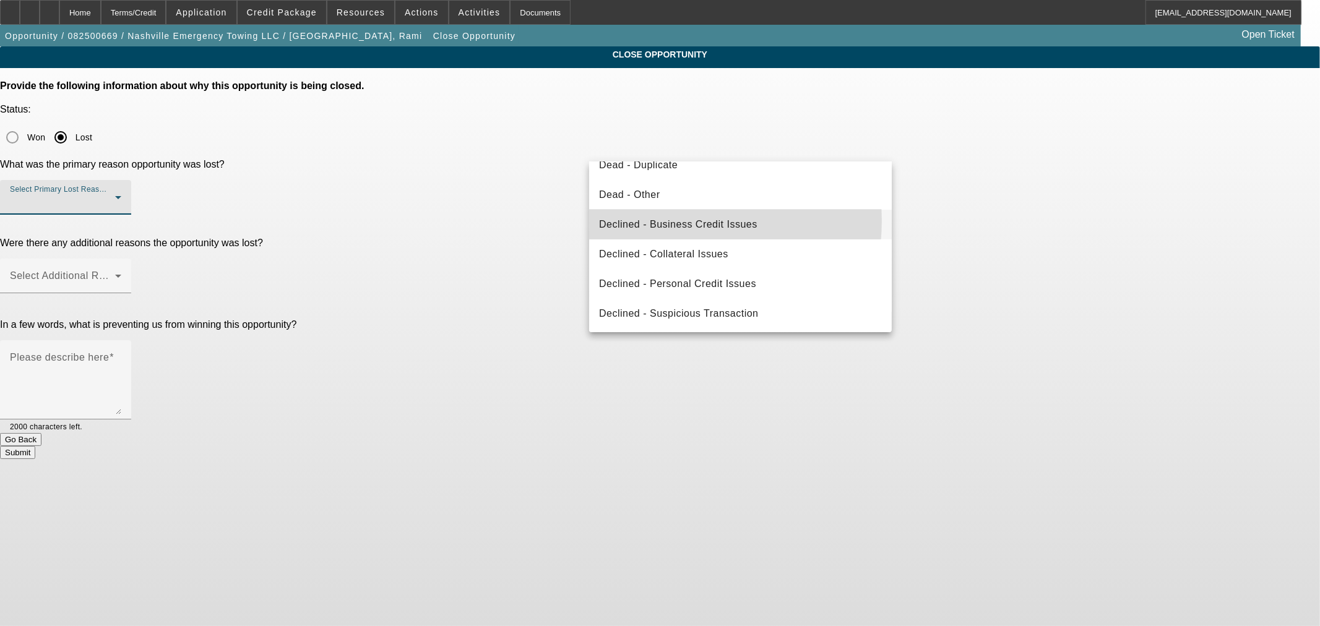
click at [663, 220] on span "Declined - Business Credit Issues" at bounding box center [678, 224] width 158 height 15
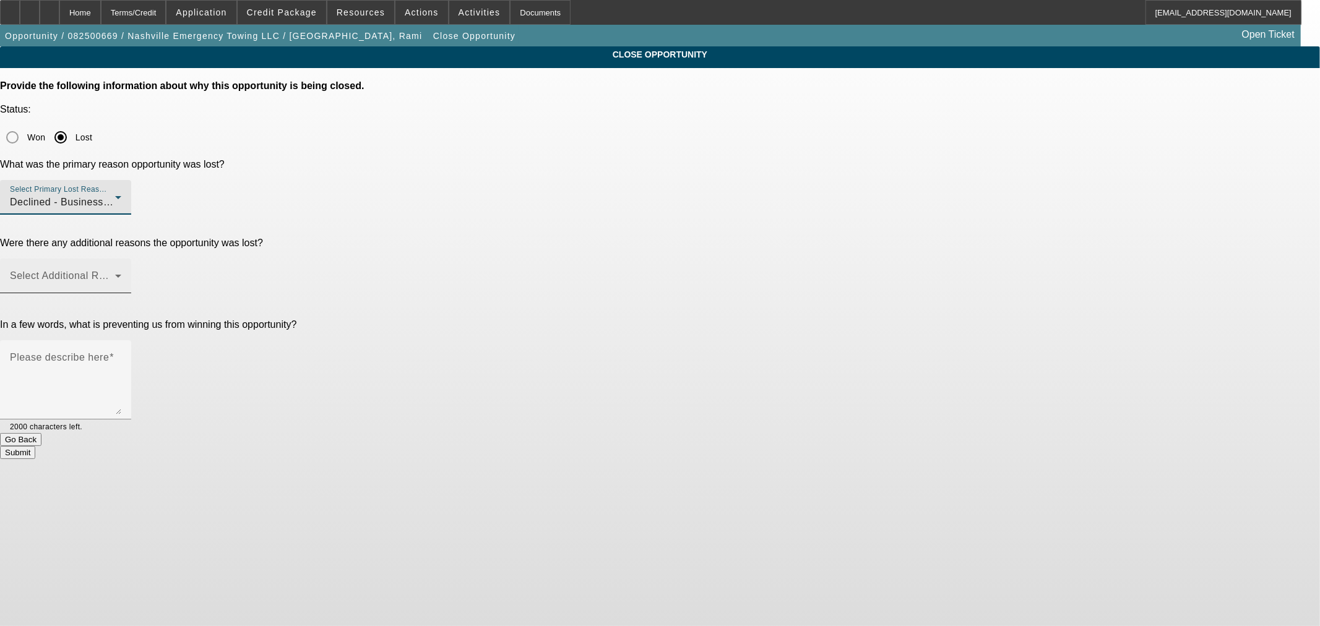
click at [115, 274] on span at bounding box center [62, 281] width 105 height 15
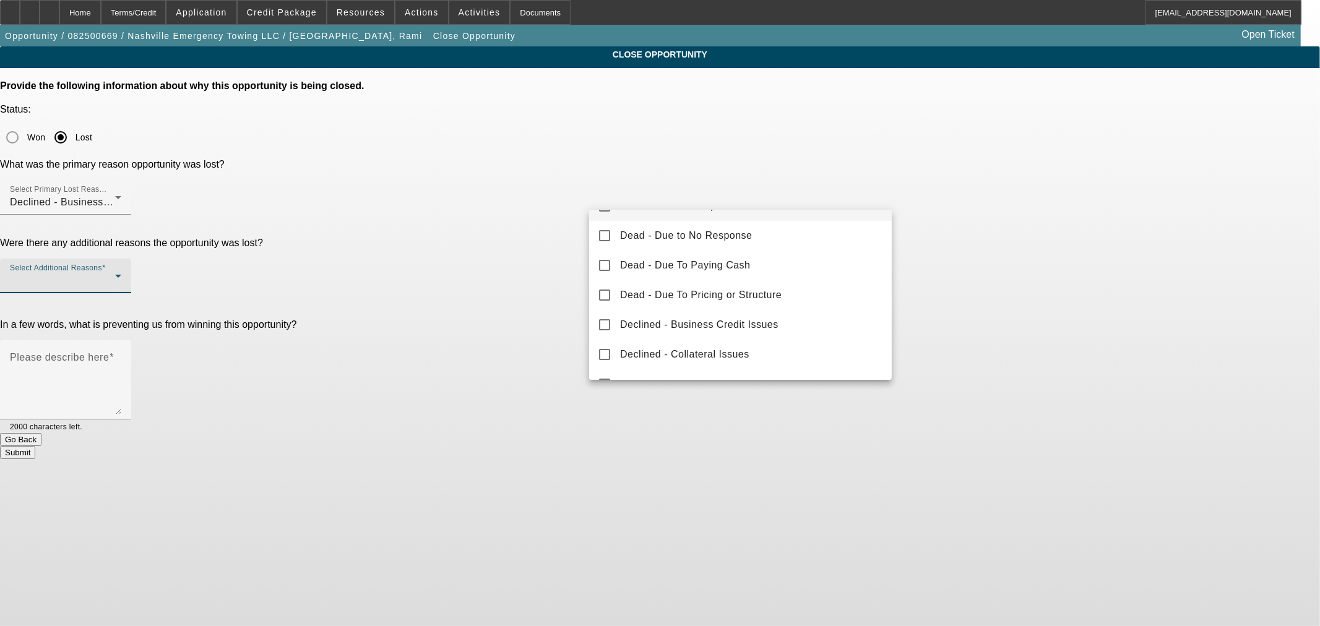
scroll to position [115, 0]
click at [691, 348] on span "Declined - Personal Credit Issues" at bounding box center [698, 352] width 157 height 15
click at [542, 259] on div at bounding box center [660, 313] width 1320 height 626
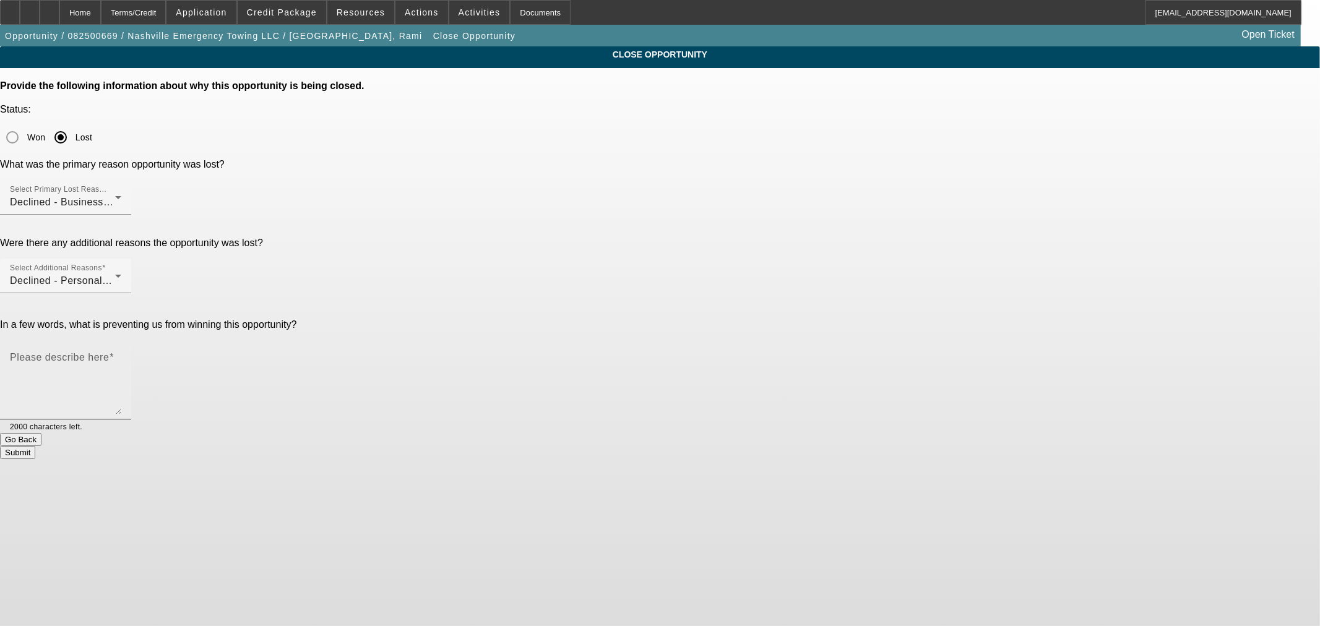
click at [109, 352] on mat-label "Please describe here" at bounding box center [59, 357] width 99 height 11
click at [121, 355] on textarea "Please describe here" at bounding box center [65, 384] width 111 height 59
paste textarea "• Start up • One PG lives far away • Auto Repo present • Low balances on the pe…"
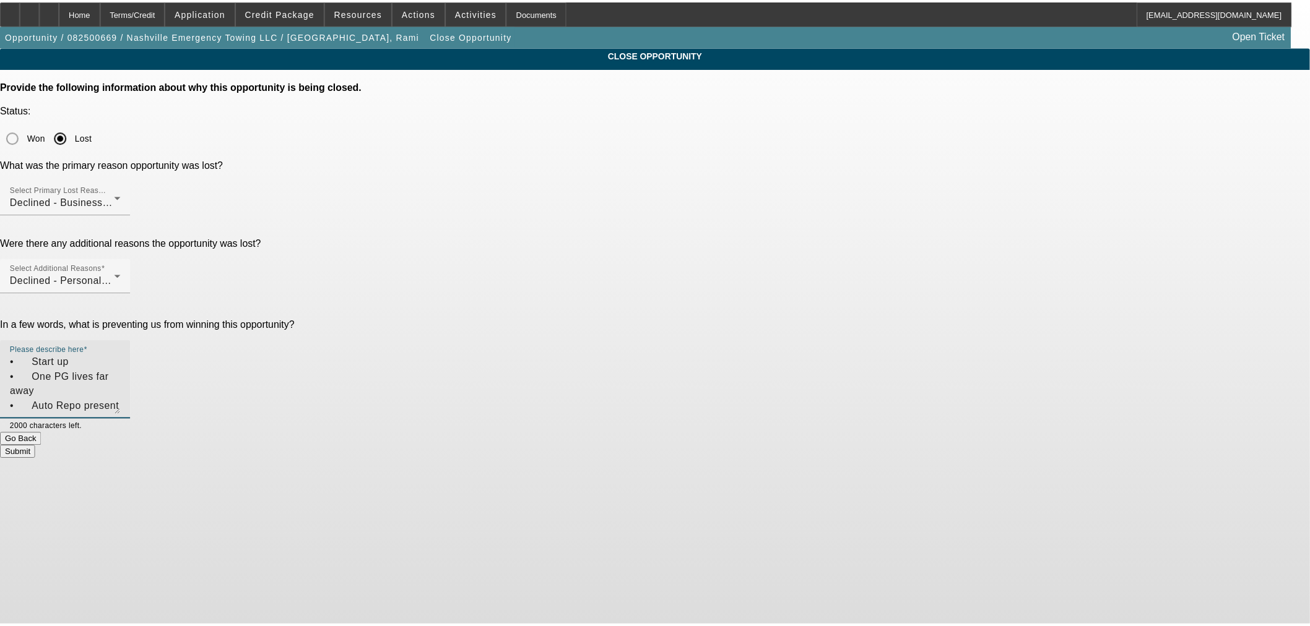
scroll to position [11, 0]
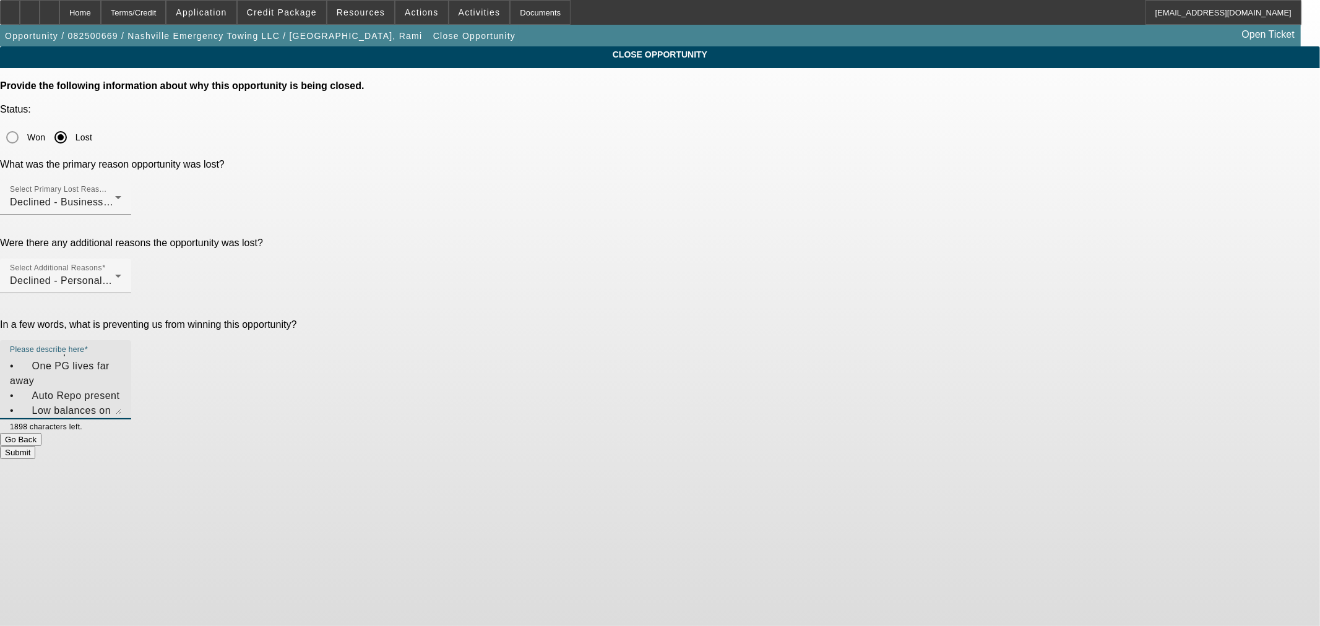
type textarea "• Start up • One PG lives far away • Auto Repo present • Low balances on the pe…"
click at [35, 446] on button "Submit" at bounding box center [17, 452] width 35 height 13
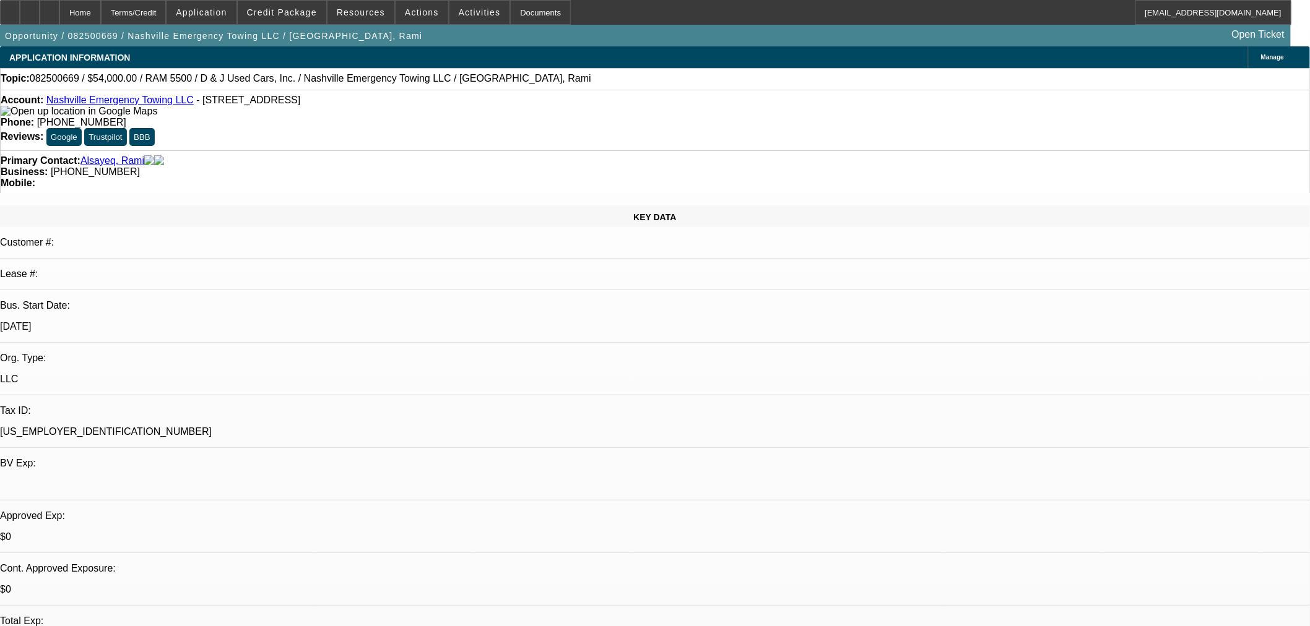
select select "0.1"
select select "2"
select select "0"
select select "6"
